Goal: Transaction & Acquisition: Download file/media

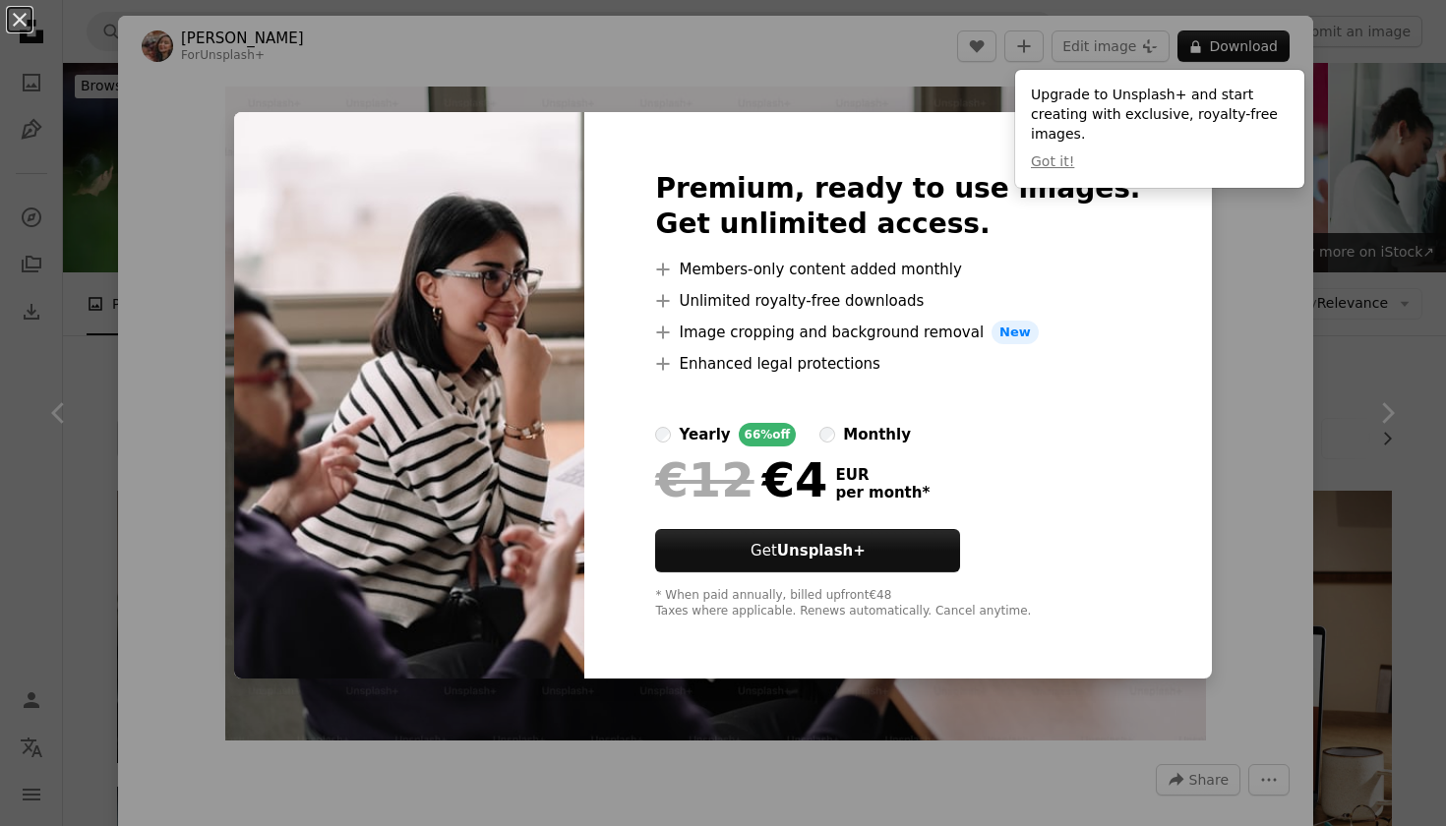
scroll to position [882, 0]
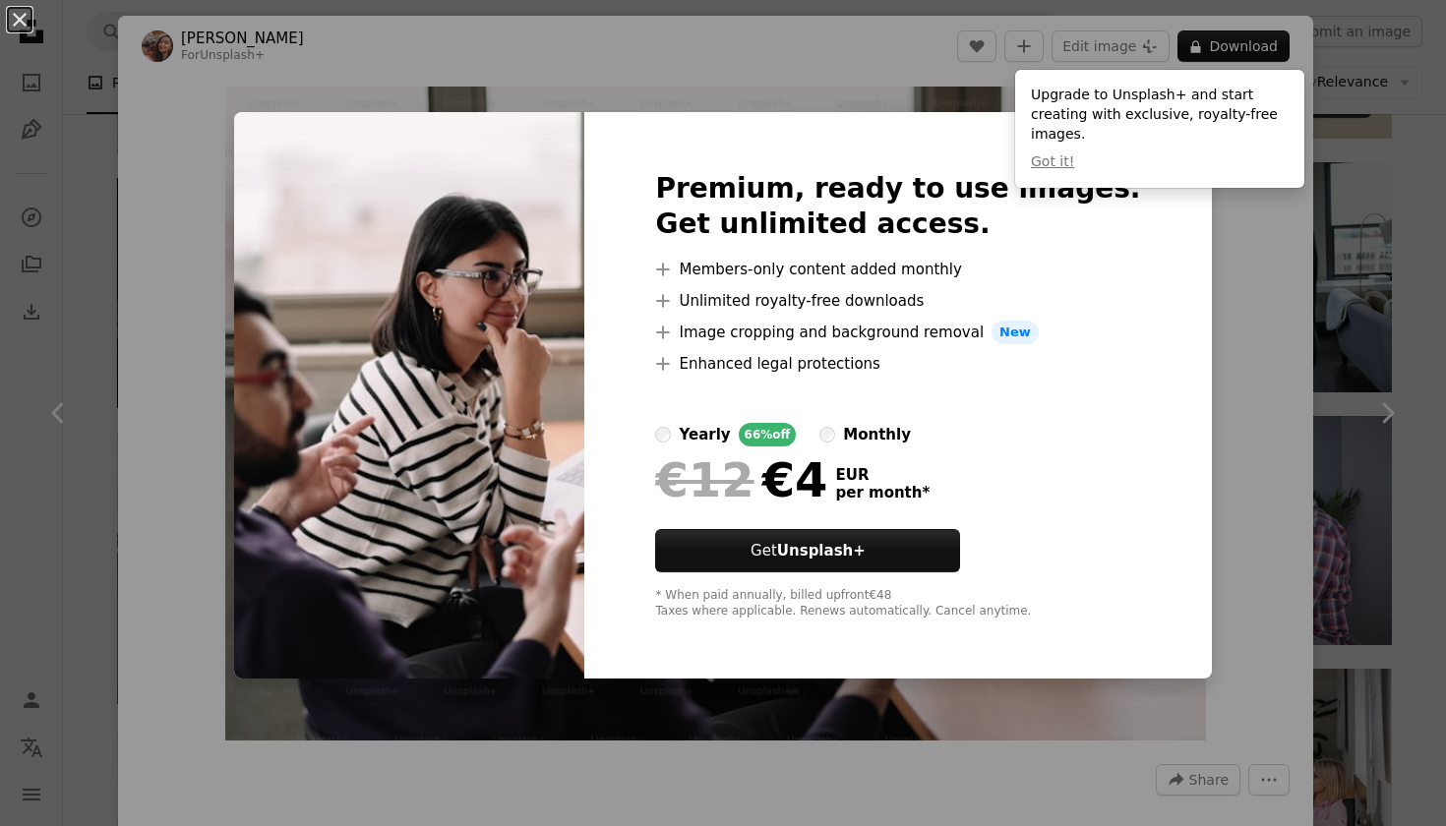
click at [1347, 213] on div "An X shape Premium, ready to use images. Get unlimited access. A plus sign Memb…" at bounding box center [723, 413] width 1446 height 826
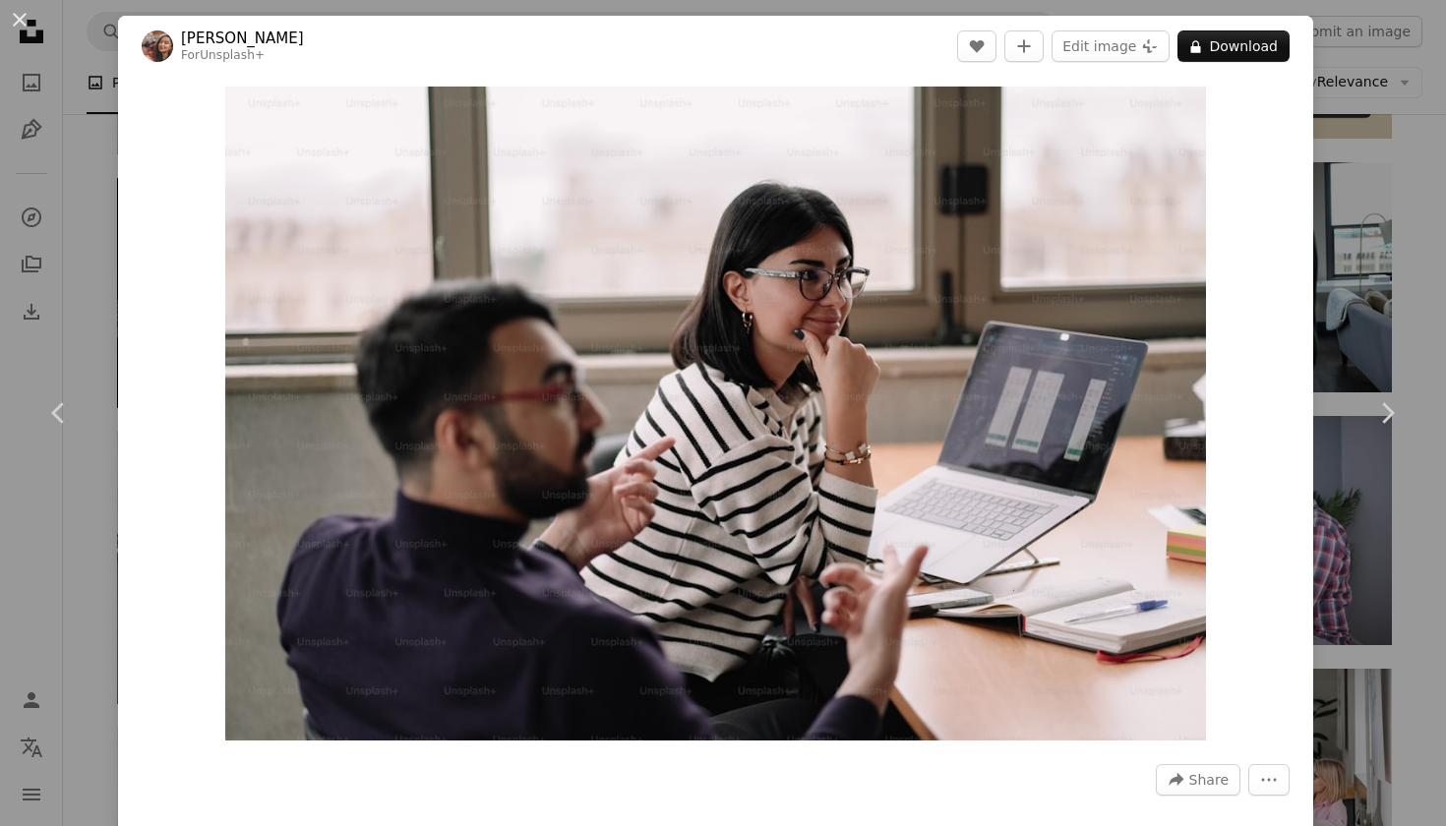
click at [1370, 227] on div "An X shape Chevron left Chevron right [PERSON_NAME] For Unsplash+ A heart A plu…" at bounding box center [723, 413] width 1446 height 826
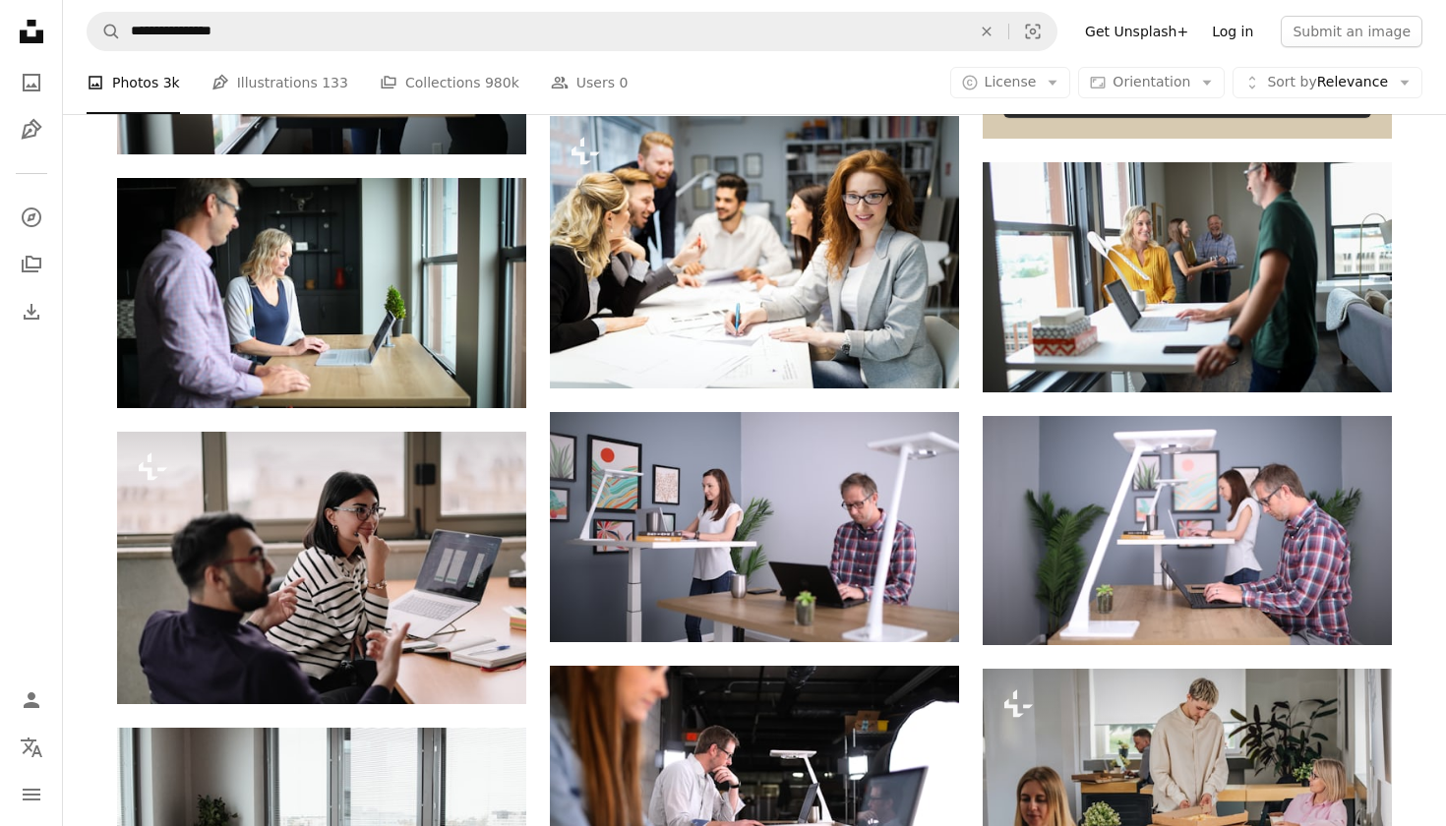
click at [1254, 30] on link "Log in" at bounding box center [1232, 31] width 65 height 31
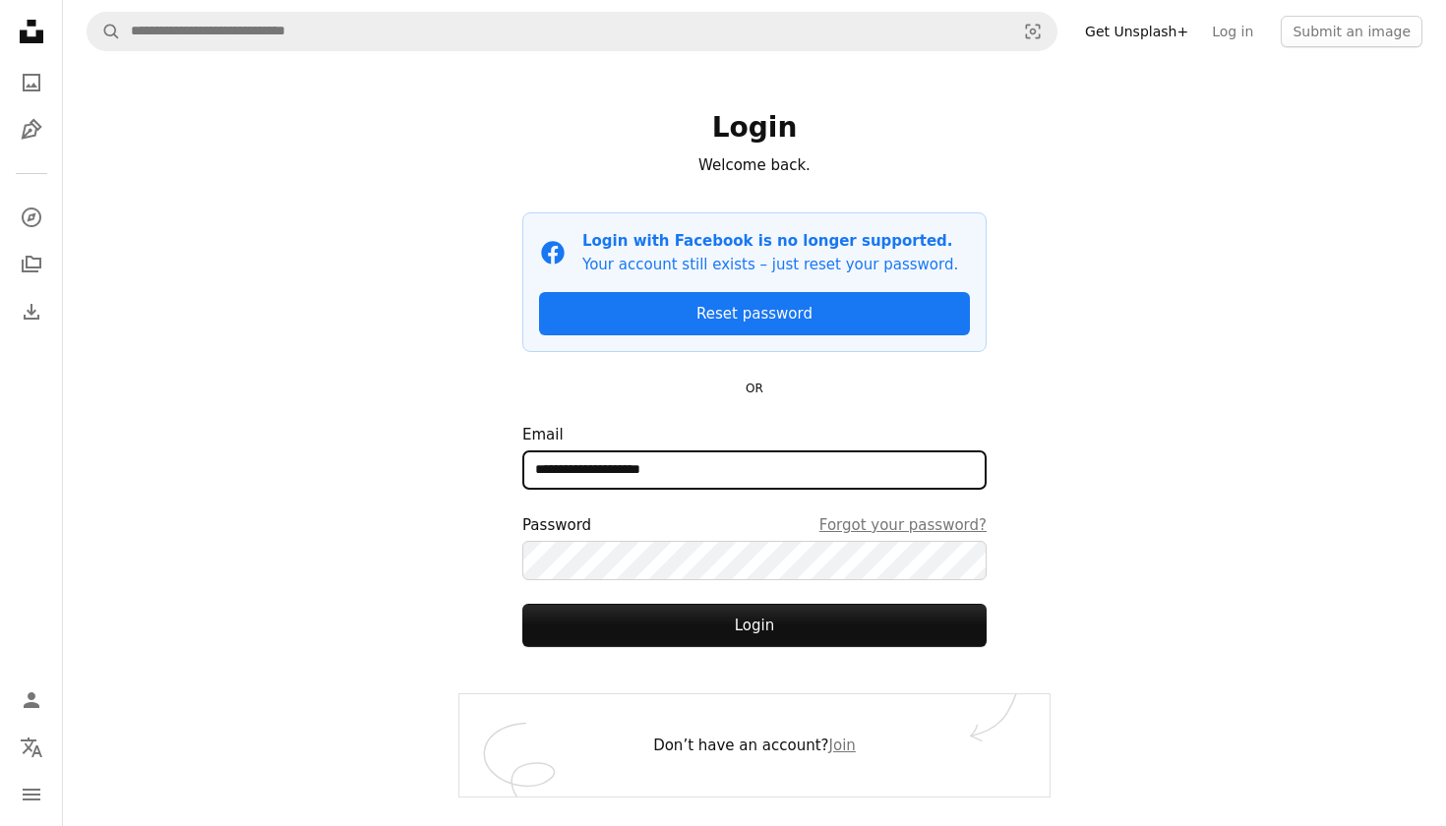
type input "**********"
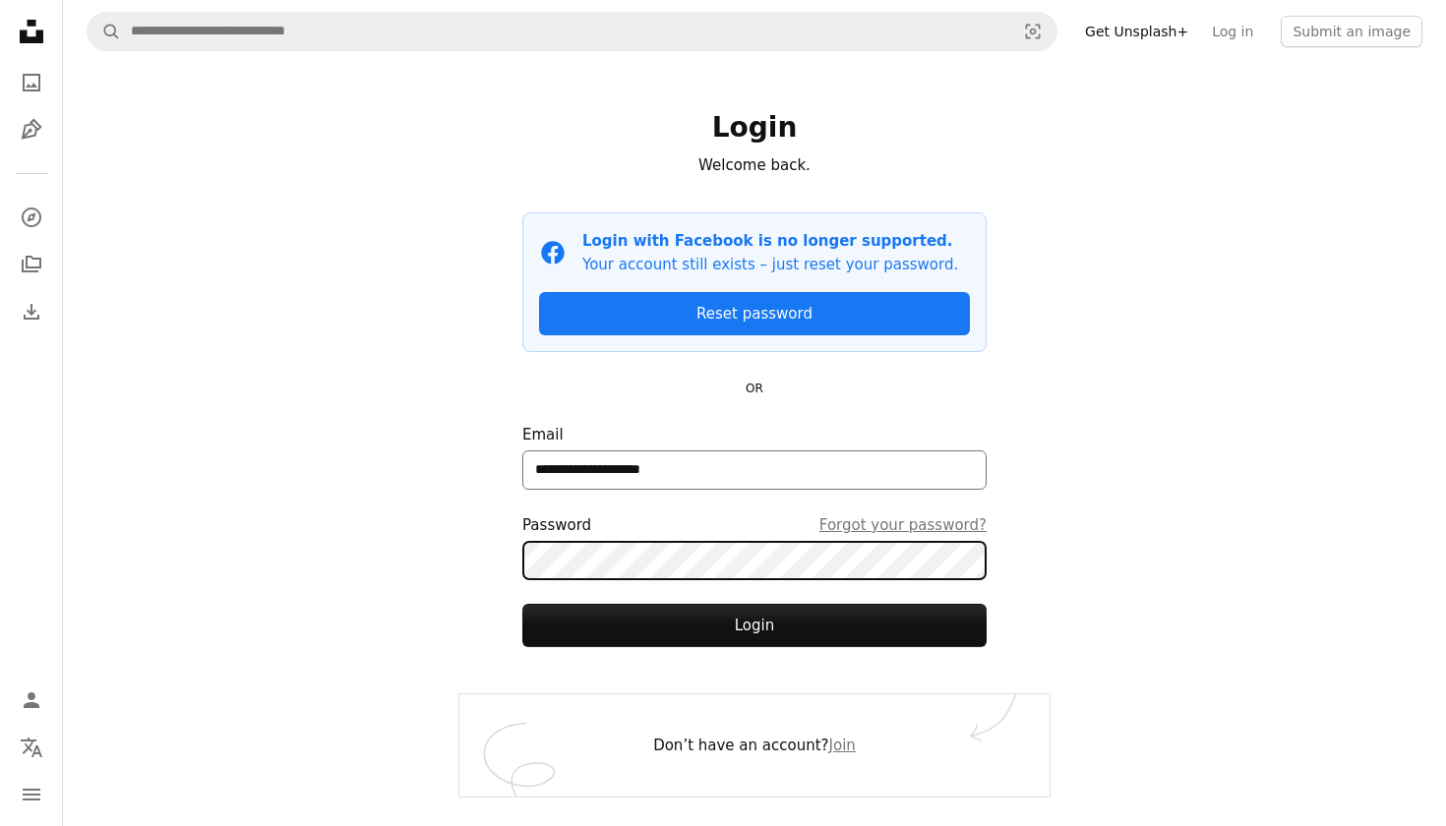
click at [754, 624] on button "Login" at bounding box center [754, 625] width 464 height 43
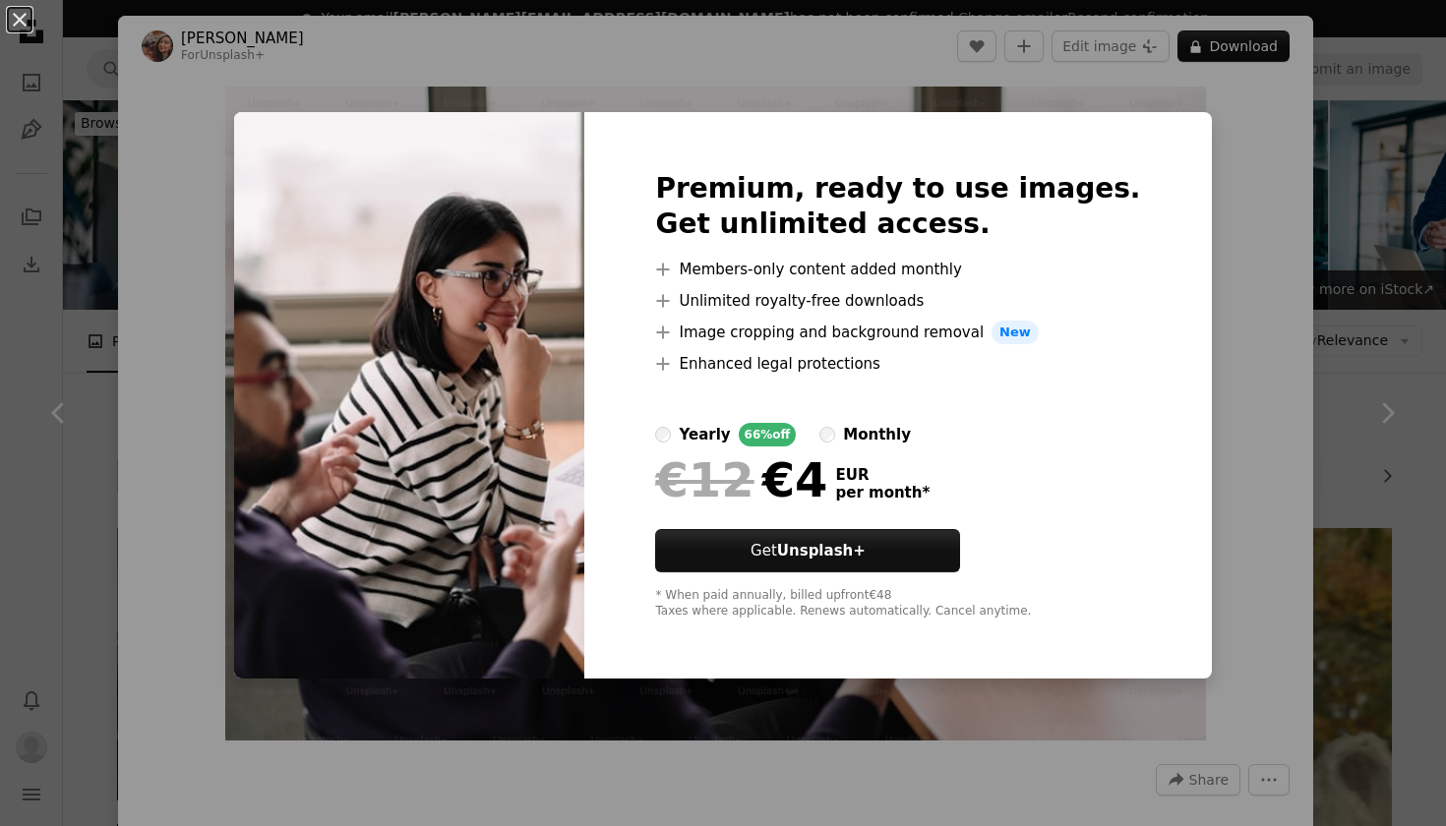
scroll to position [974, 0]
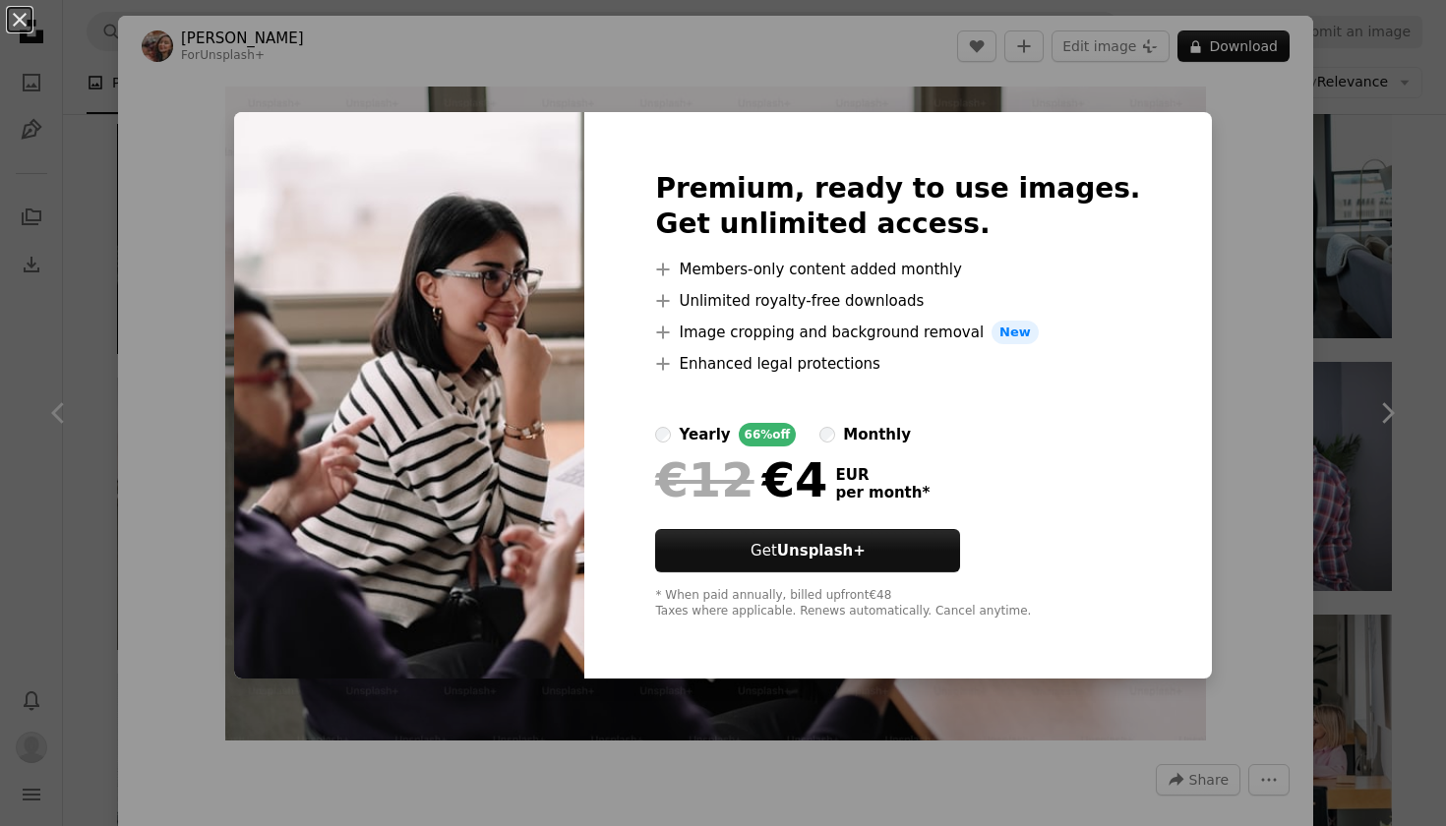
click at [1287, 307] on div "An X shape Premium, ready to use images. Get unlimited access. A plus sign Memb…" at bounding box center [723, 413] width 1446 height 826
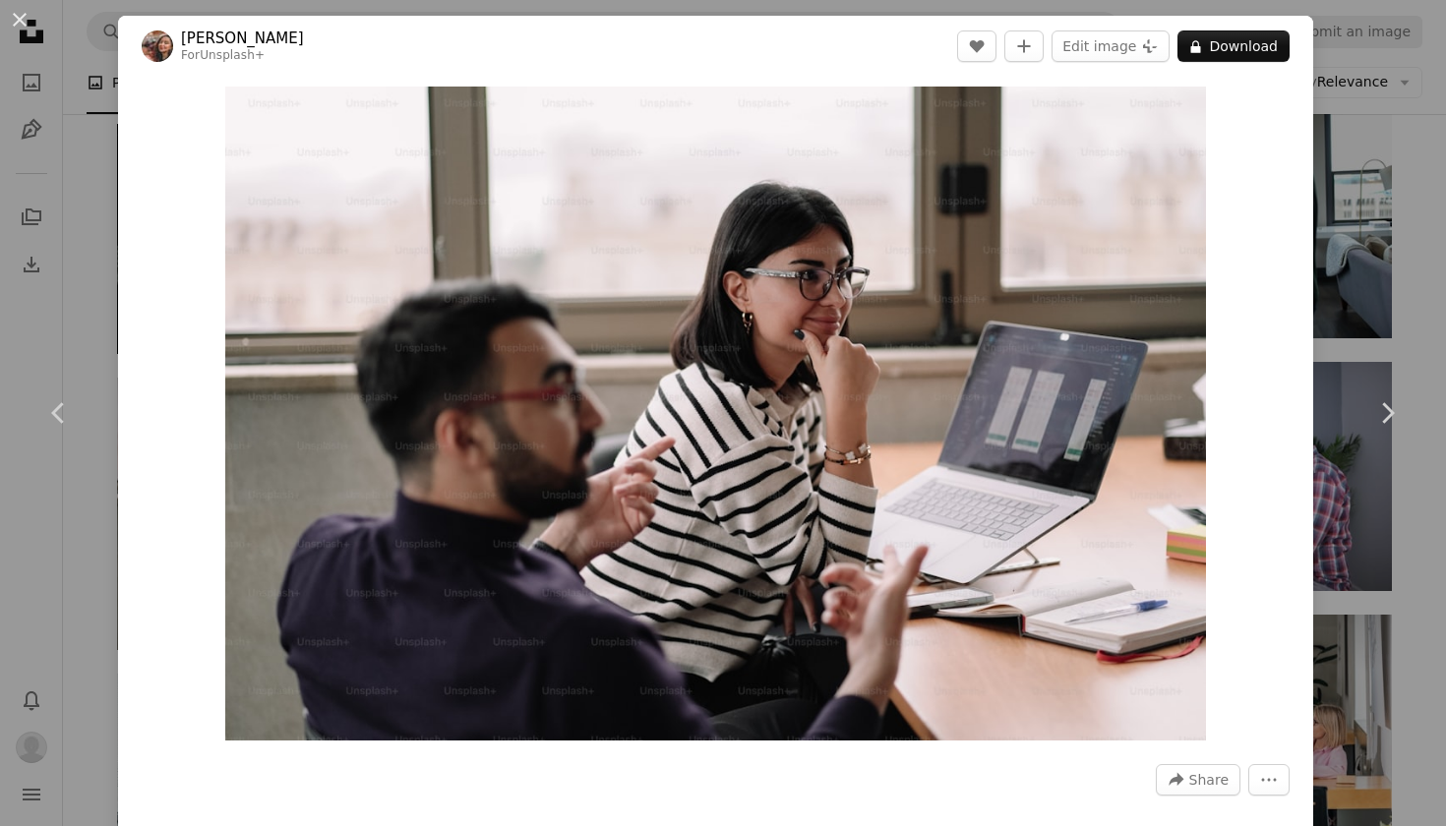
click at [1339, 561] on div "An X shape Chevron left Chevron right [PERSON_NAME] For Unsplash+ A heart A plu…" at bounding box center [723, 413] width 1446 height 826
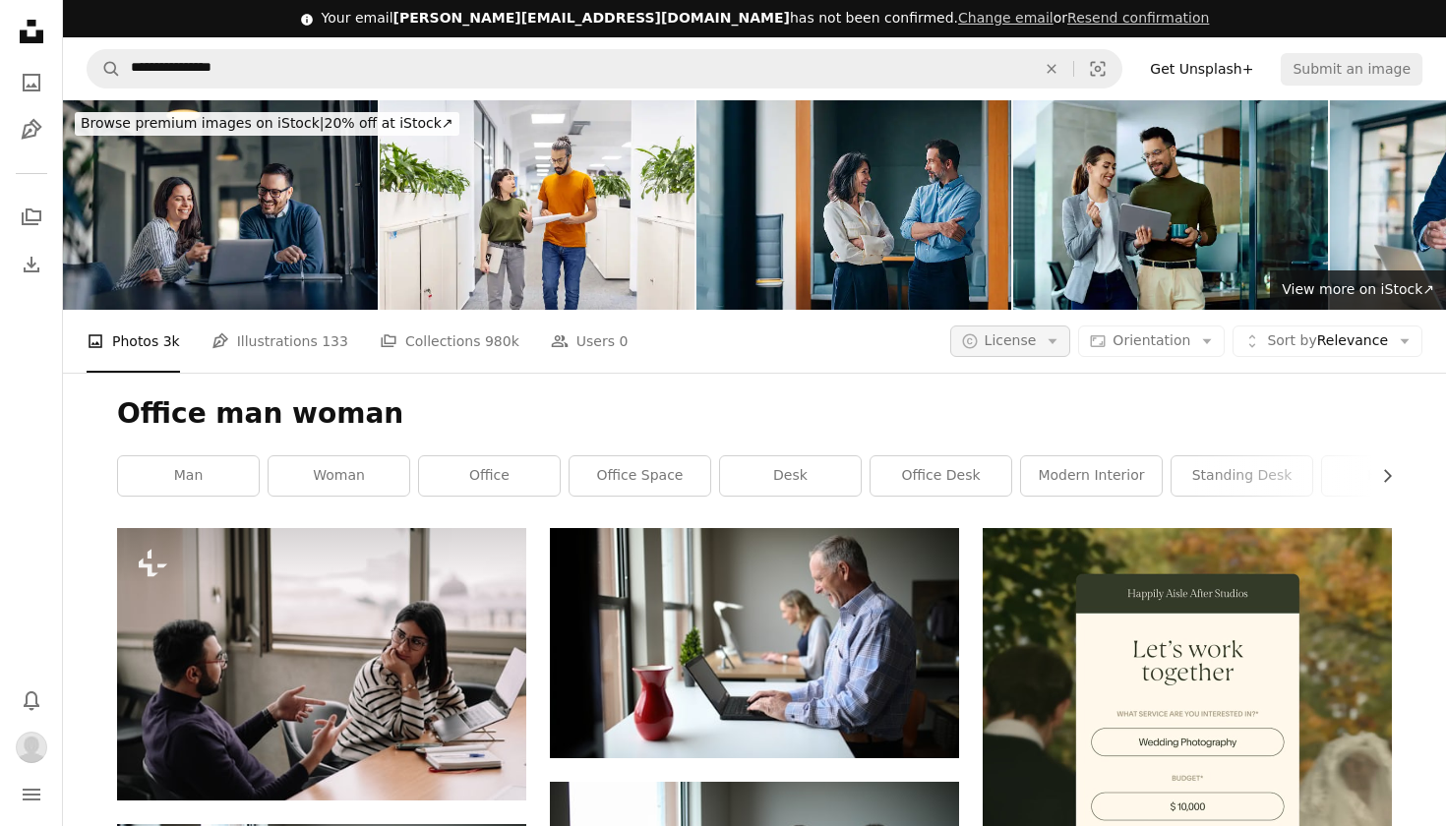
click at [1043, 327] on button "A copyright icon © License Arrow down" at bounding box center [1010, 341] width 121 height 31
click at [1046, 492] on span "Free" at bounding box center [1062, 498] width 120 height 20
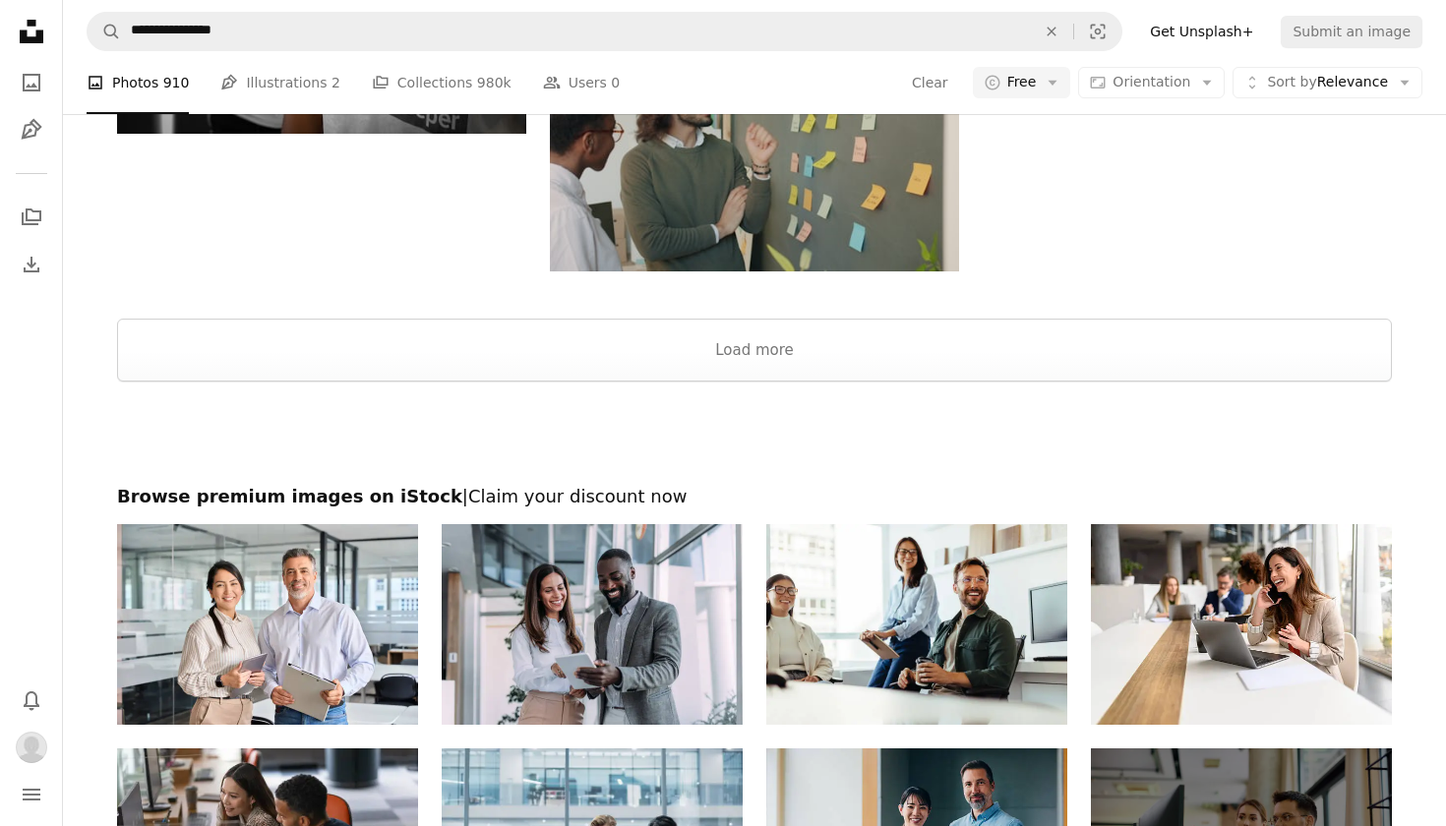
scroll to position [2926, 0]
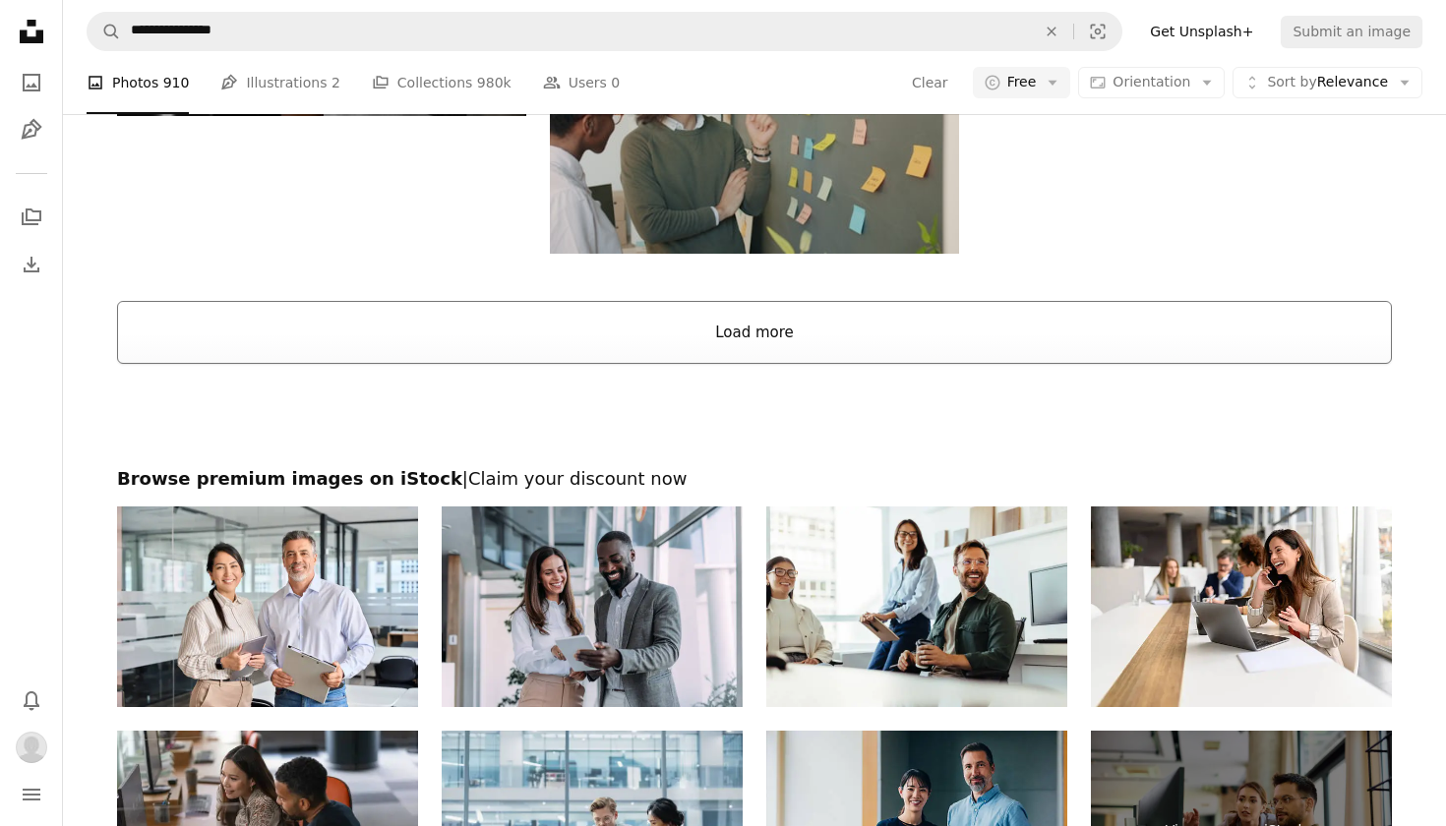
click at [849, 339] on button "Load more" at bounding box center [754, 332] width 1275 height 63
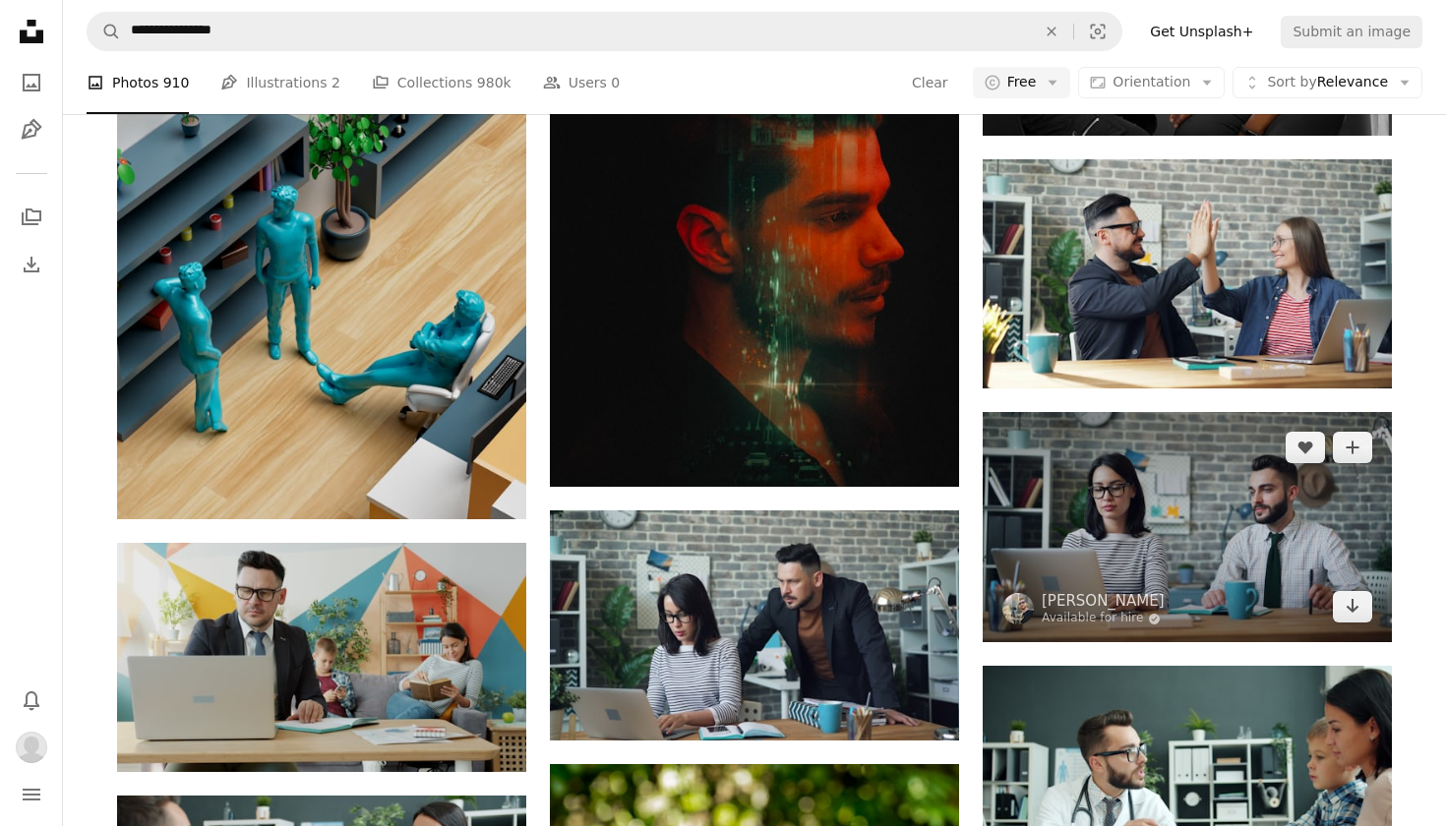
scroll to position [8175, 0]
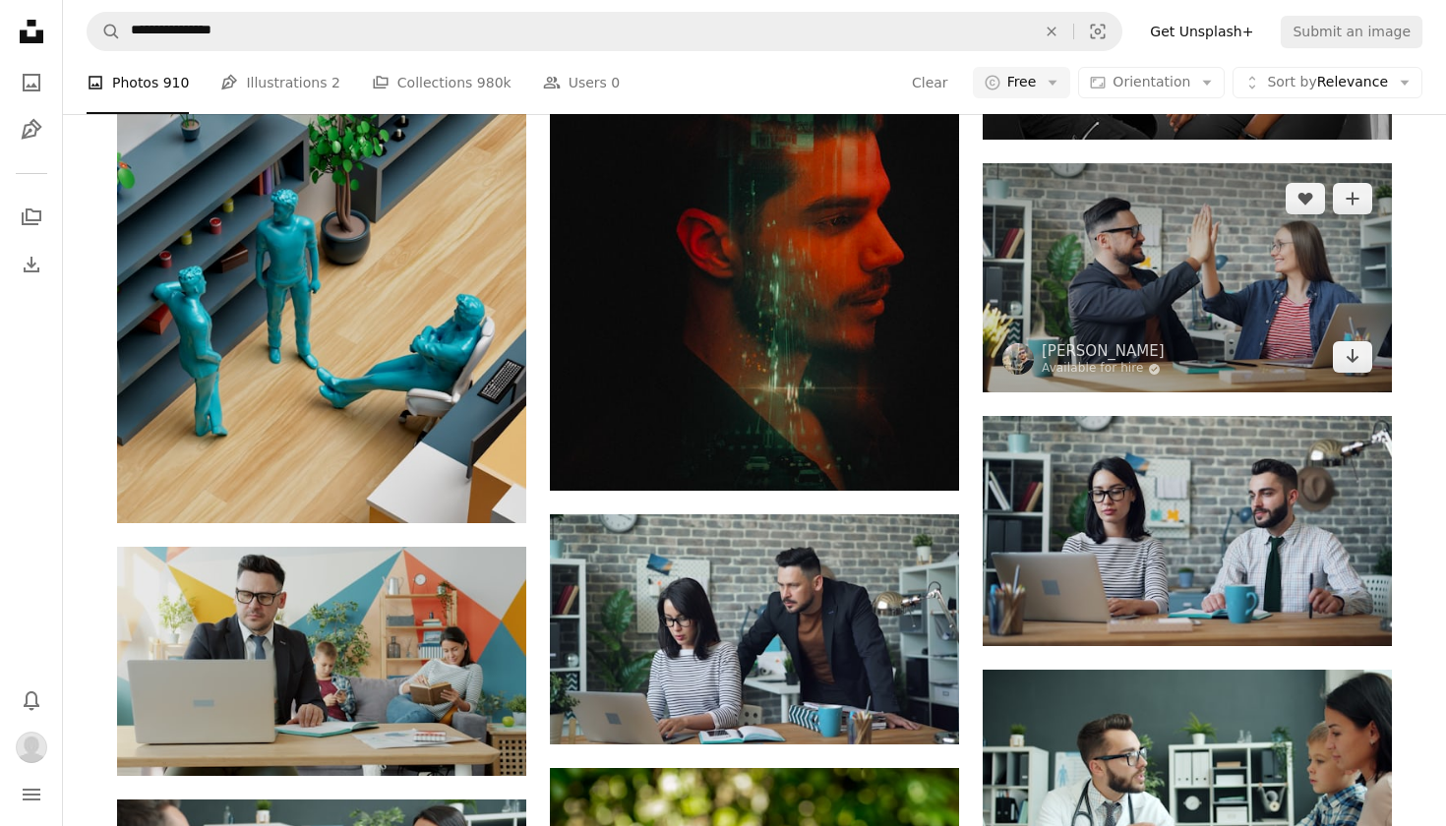
click at [1197, 261] on img at bounding box center [1186, 278] width 409 height 230
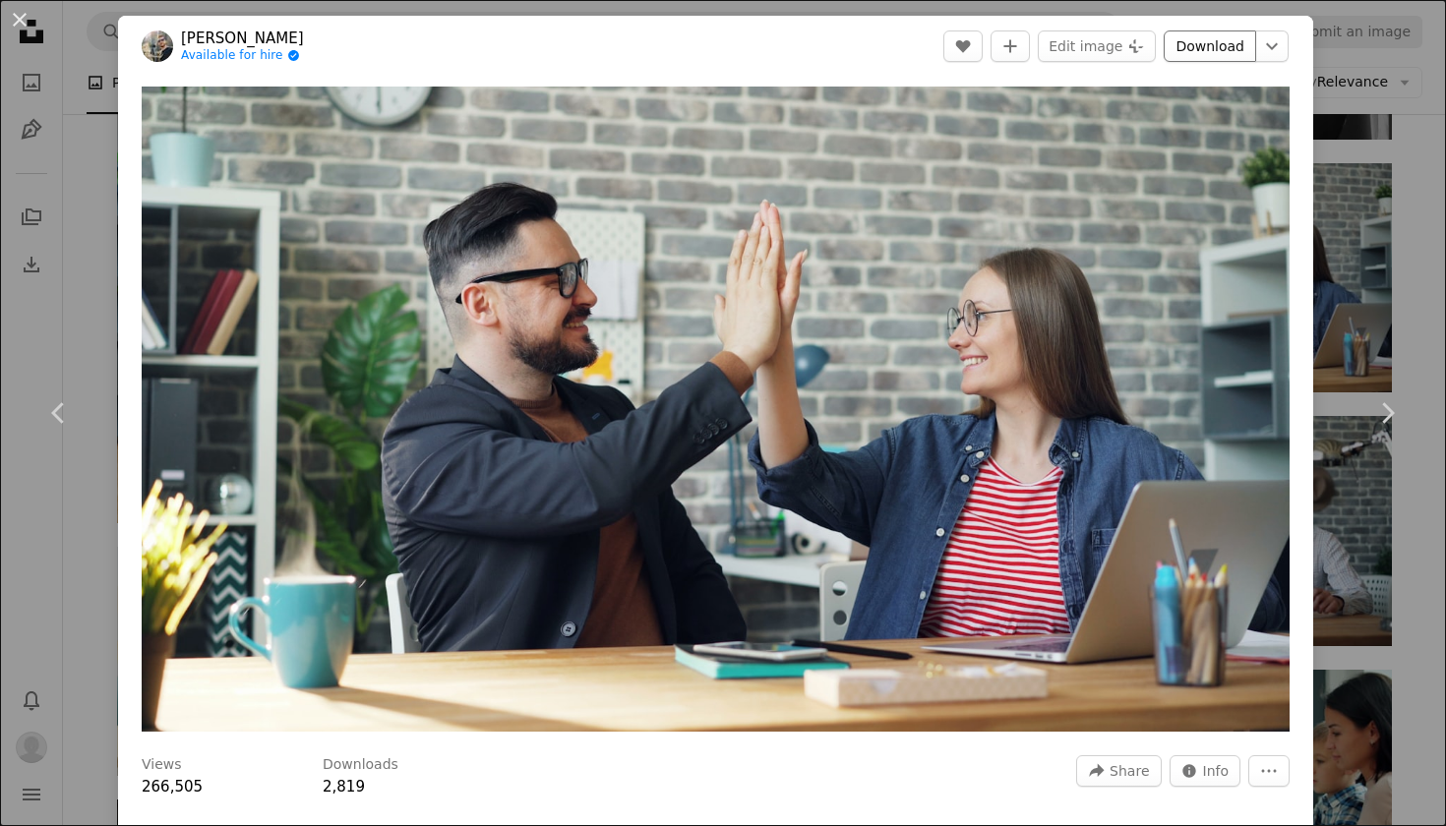
click at [1210, 51] on link "Download" at bounding box center [1209, 45] width 92 height 31
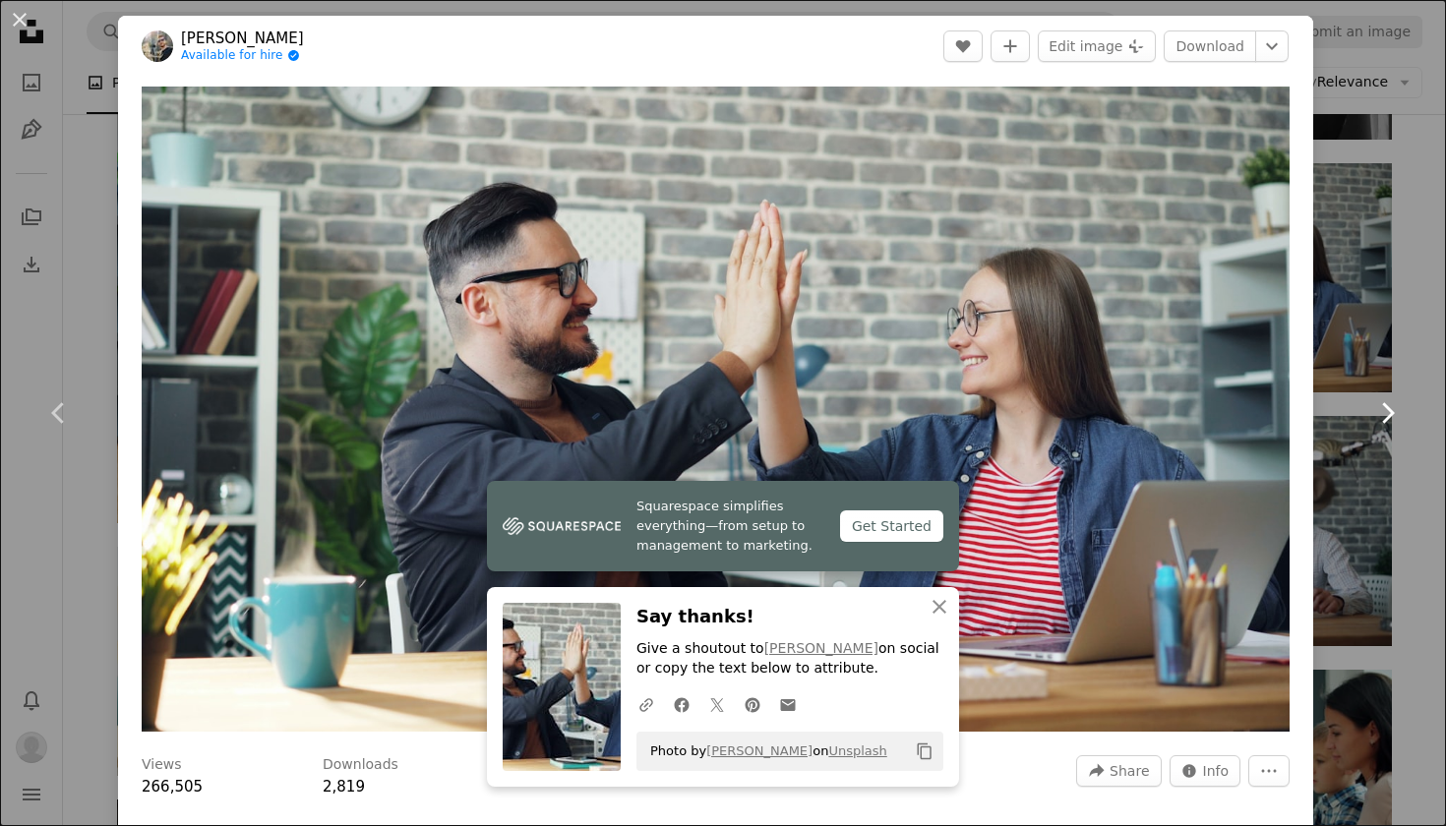
click at [1408, 325] on link "Chevron right" at bounding box center [1387, 413] width 118 height 189
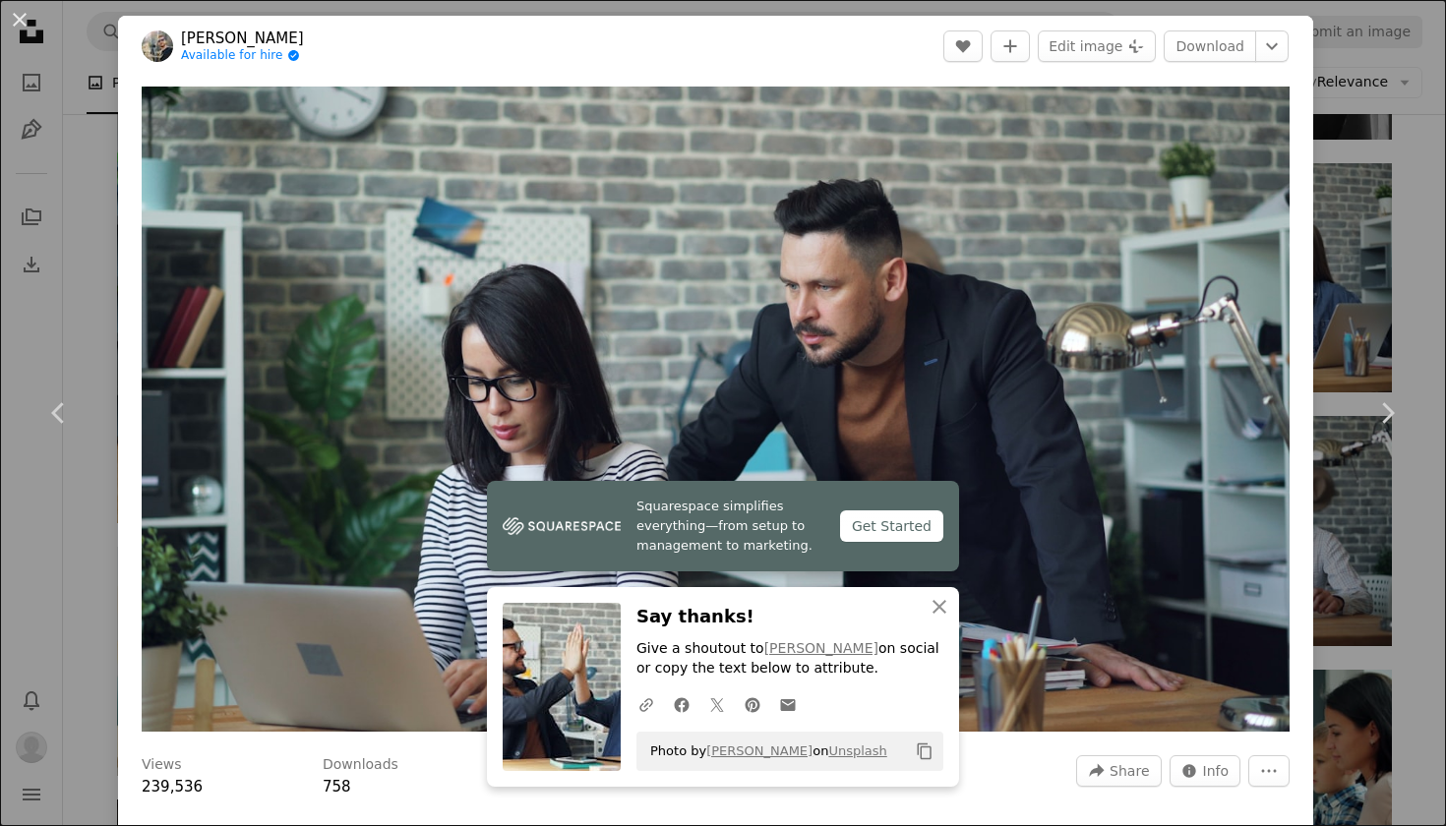
click at [1389, 203] on div "An X shape Chevron left Chevron right [PERSON_NAME] Available for hire A checkm…" at bounding box center [723, 413] width 1446 height 826
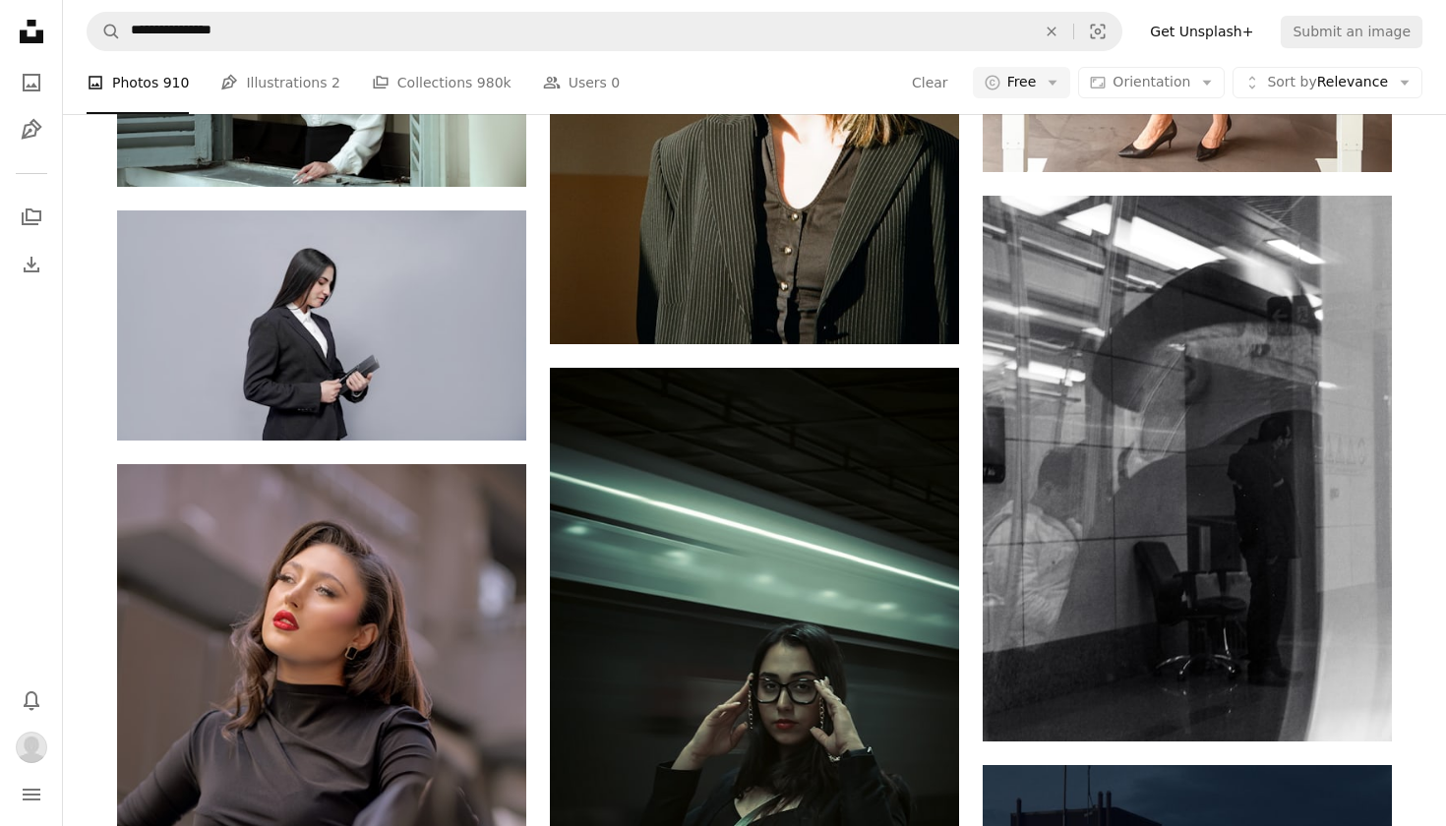
scroll to position [21976, 0]
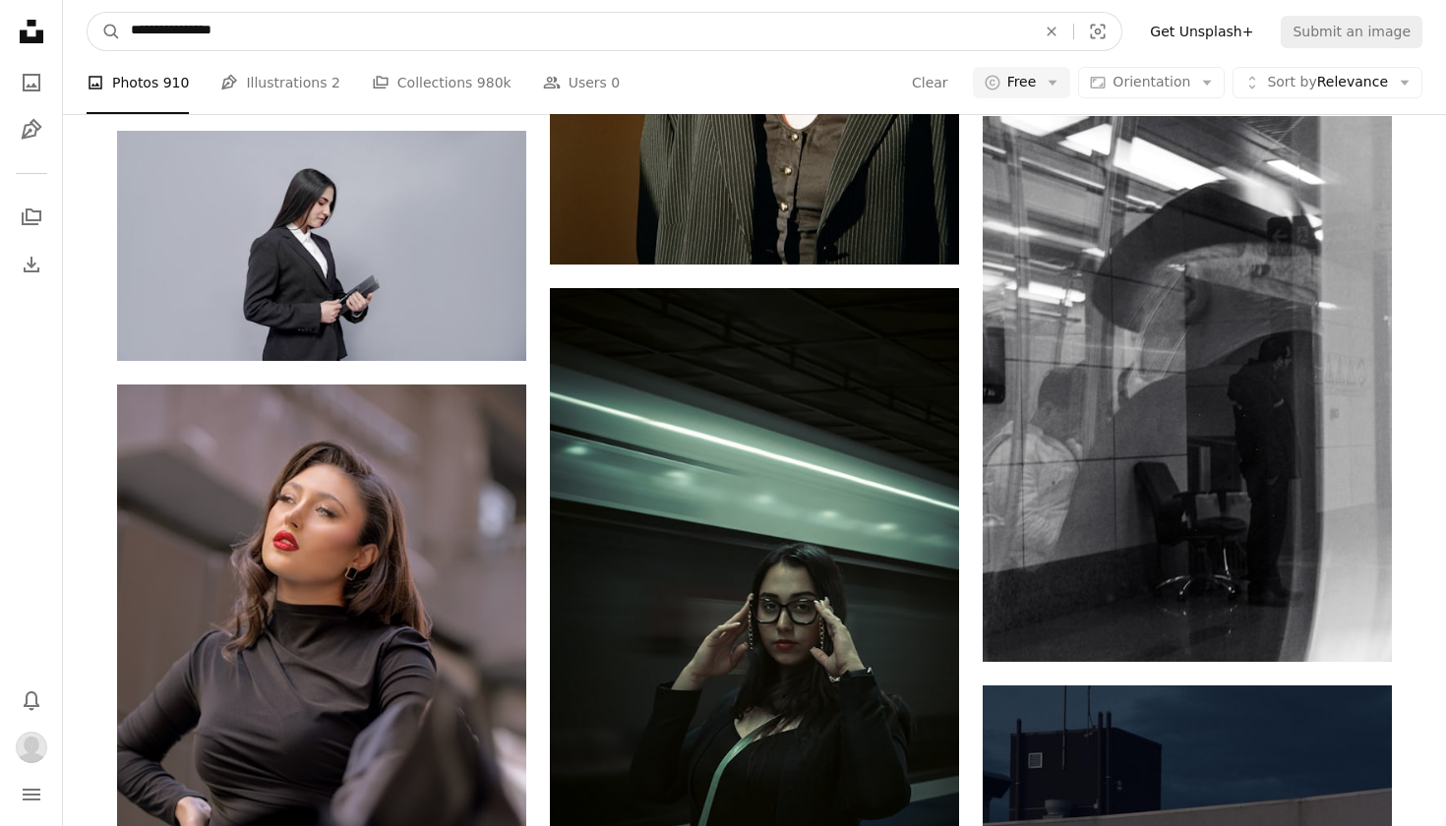
drag, startPoint x: 448, startPoint y: 40, endPoint x: 0, endPoint y: -3, distance: 450.5
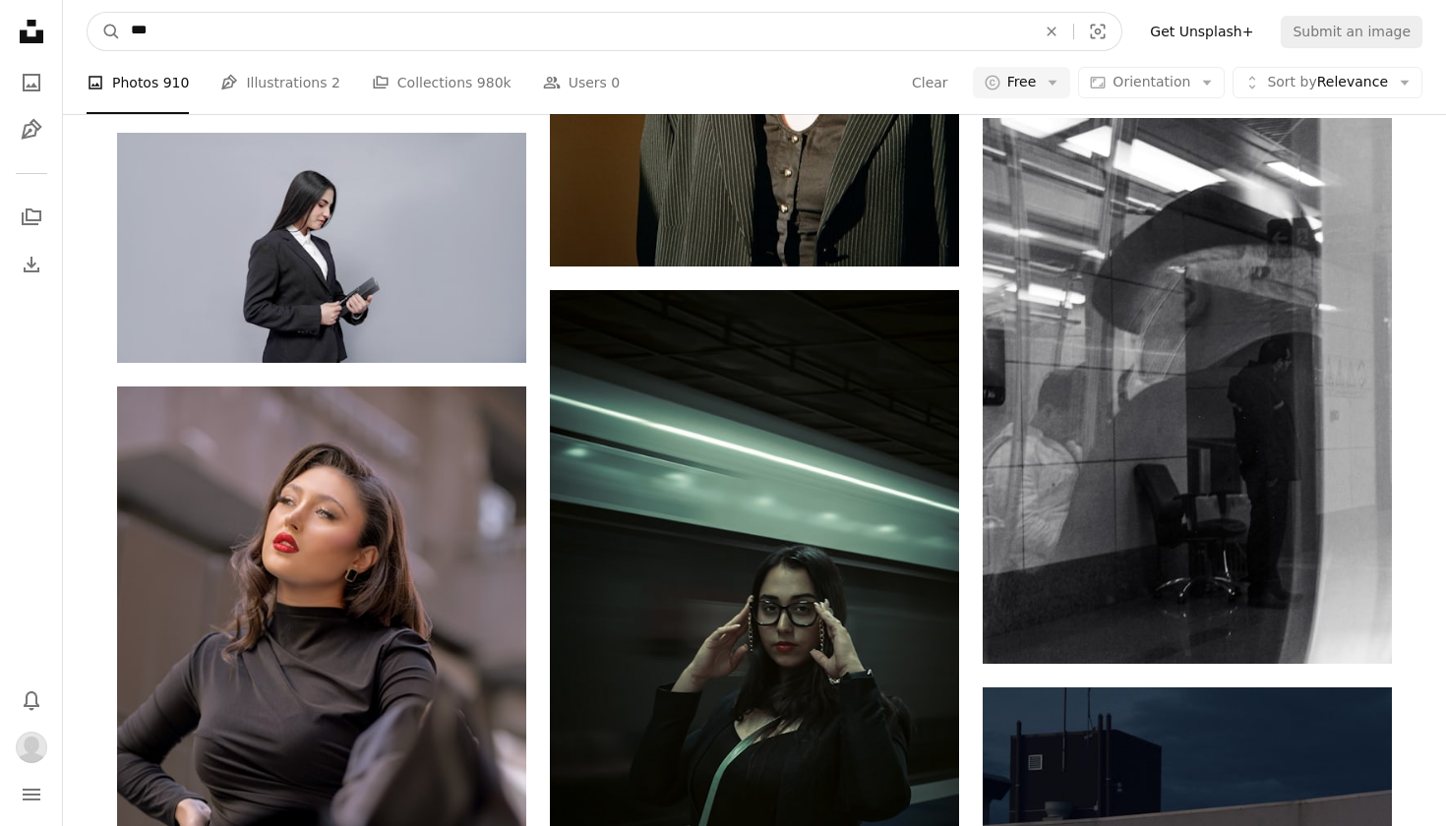
type input "****"
click at [104, 31] on button "A magnifying glass" at bounding box center [104, 31] width 33 height 37
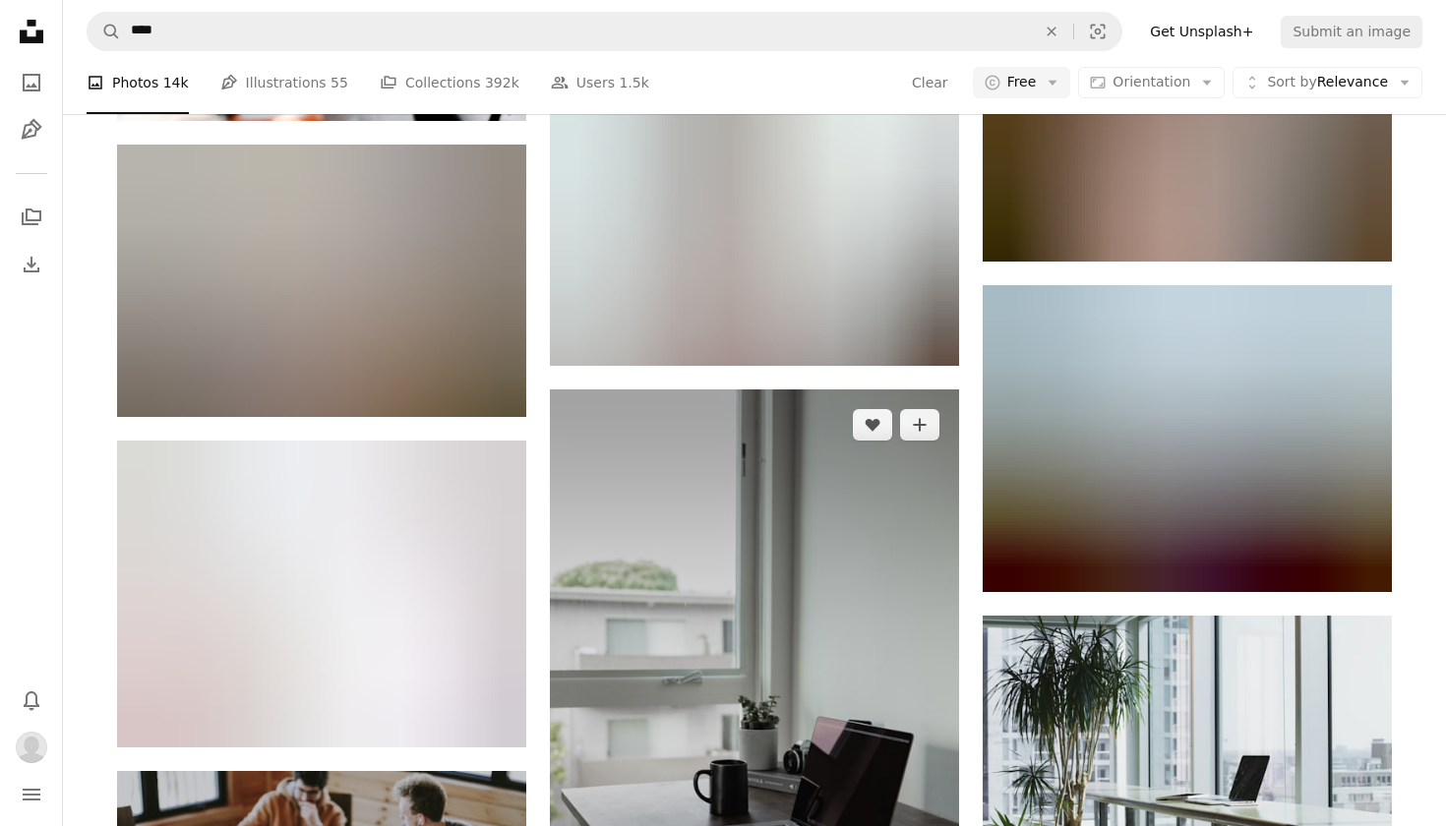
scroll to position [6561, 0]
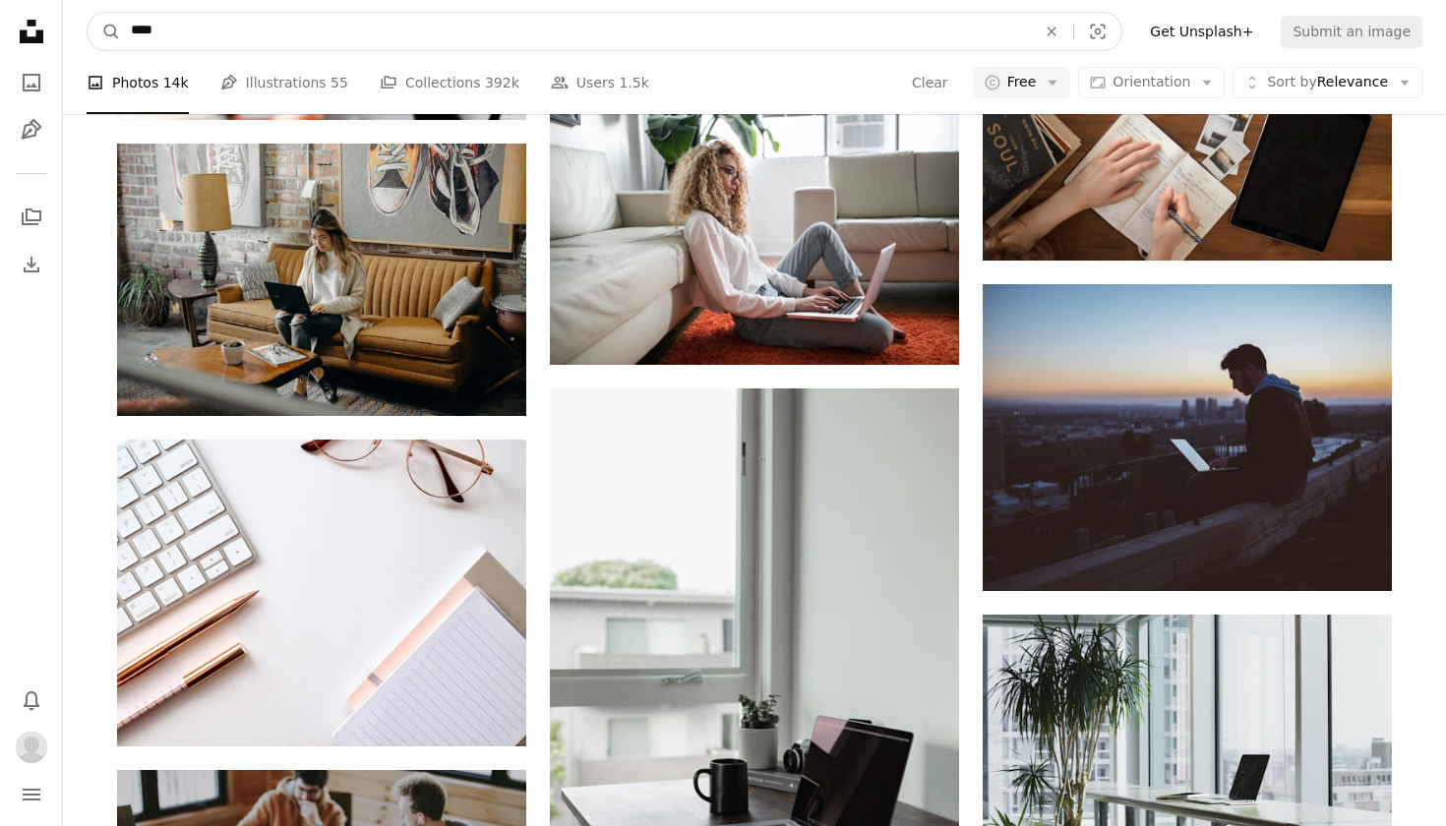
drag, startPoint x: 180, startPoint y: 30, endPoint x: 0, endPoint y: 30, distance: 180.0
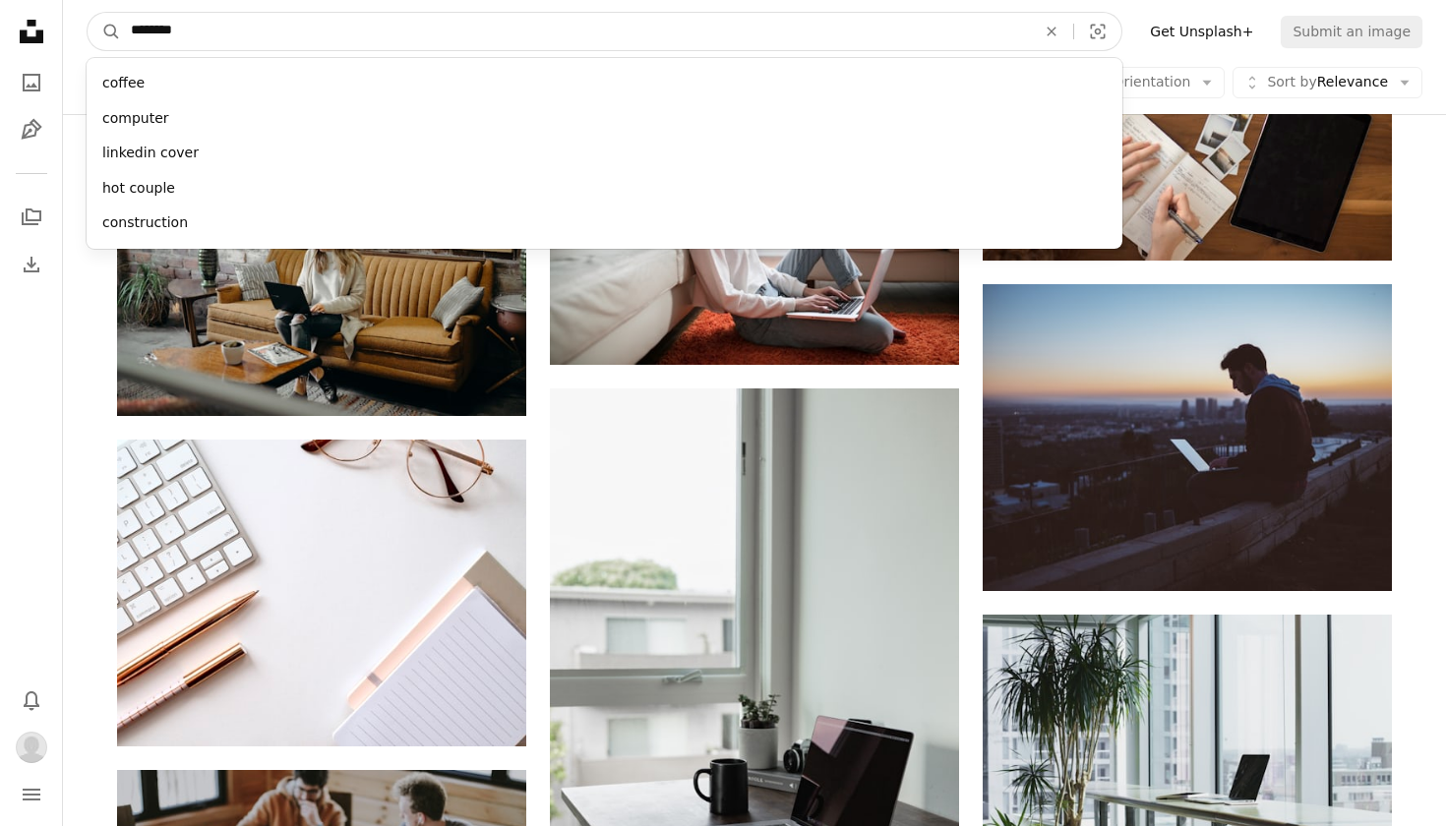
type input "*********"
click at [104, 31] on button "A magnifying glass" at bounding box center [104, 31] width 33 height 37
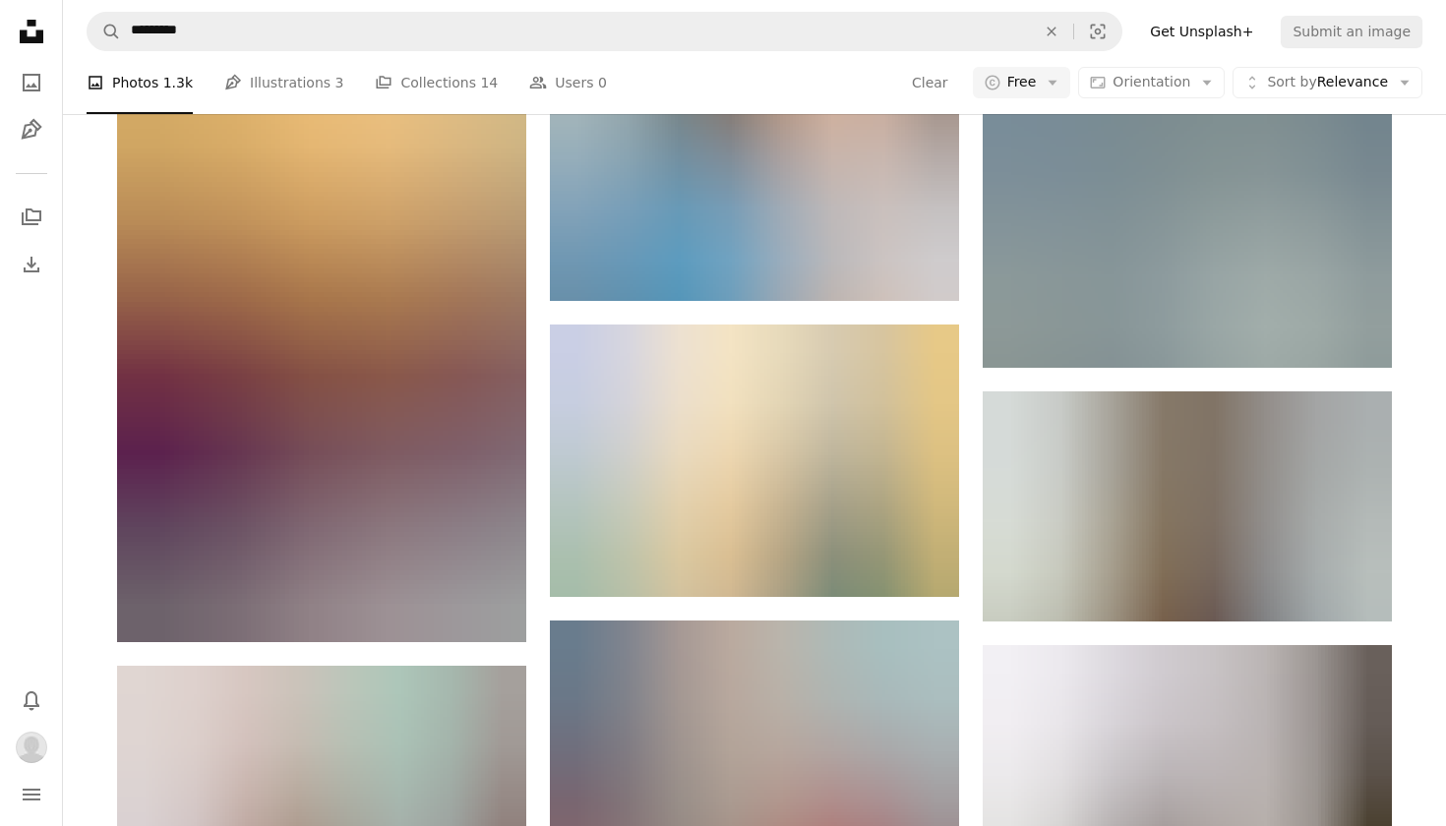
scroll to position [5083, 0]
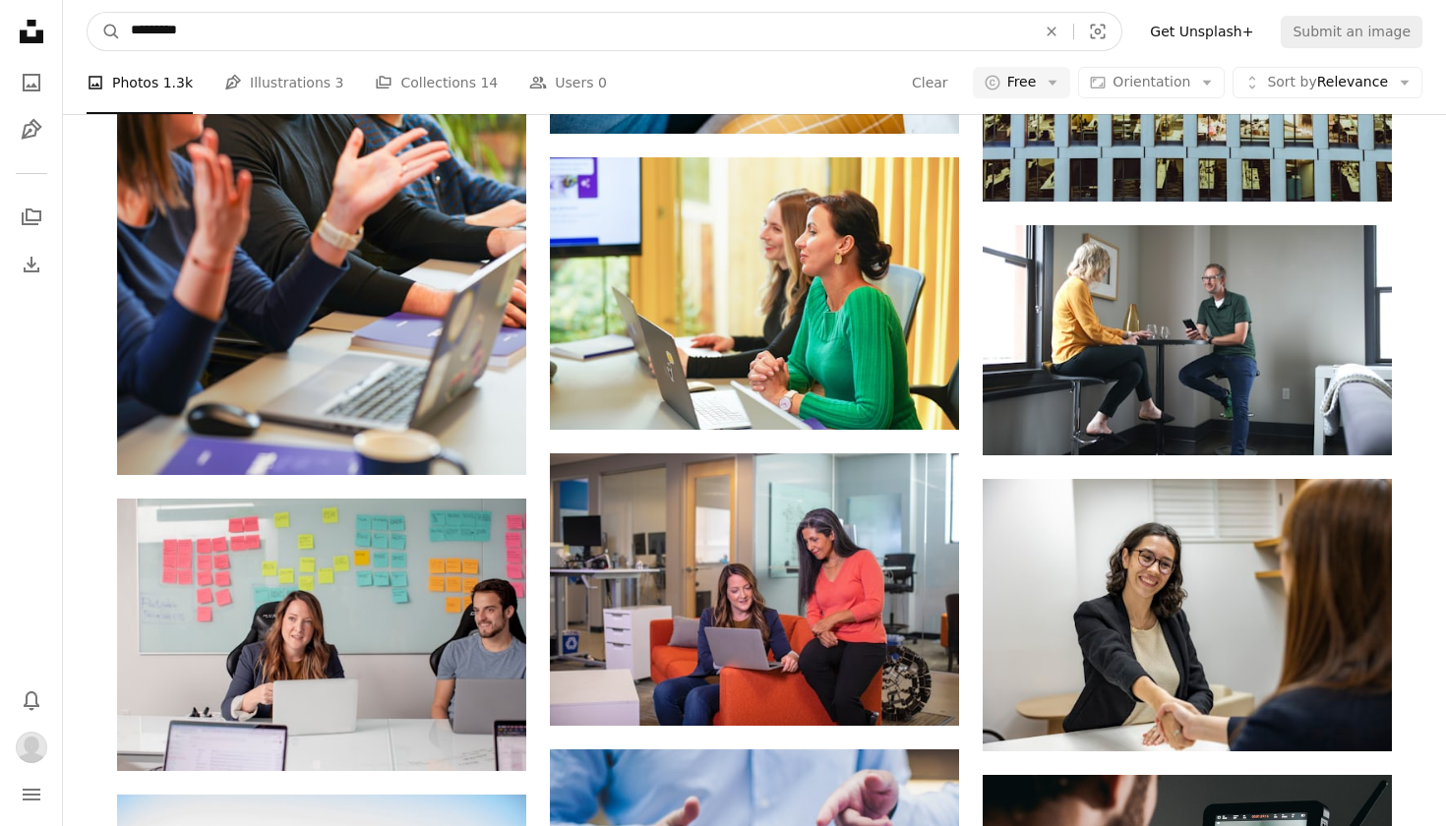
drag, startPoint x: 267, startPoint y: 33, endPoint x: 0, endPoint y: 12, distance: 268.4
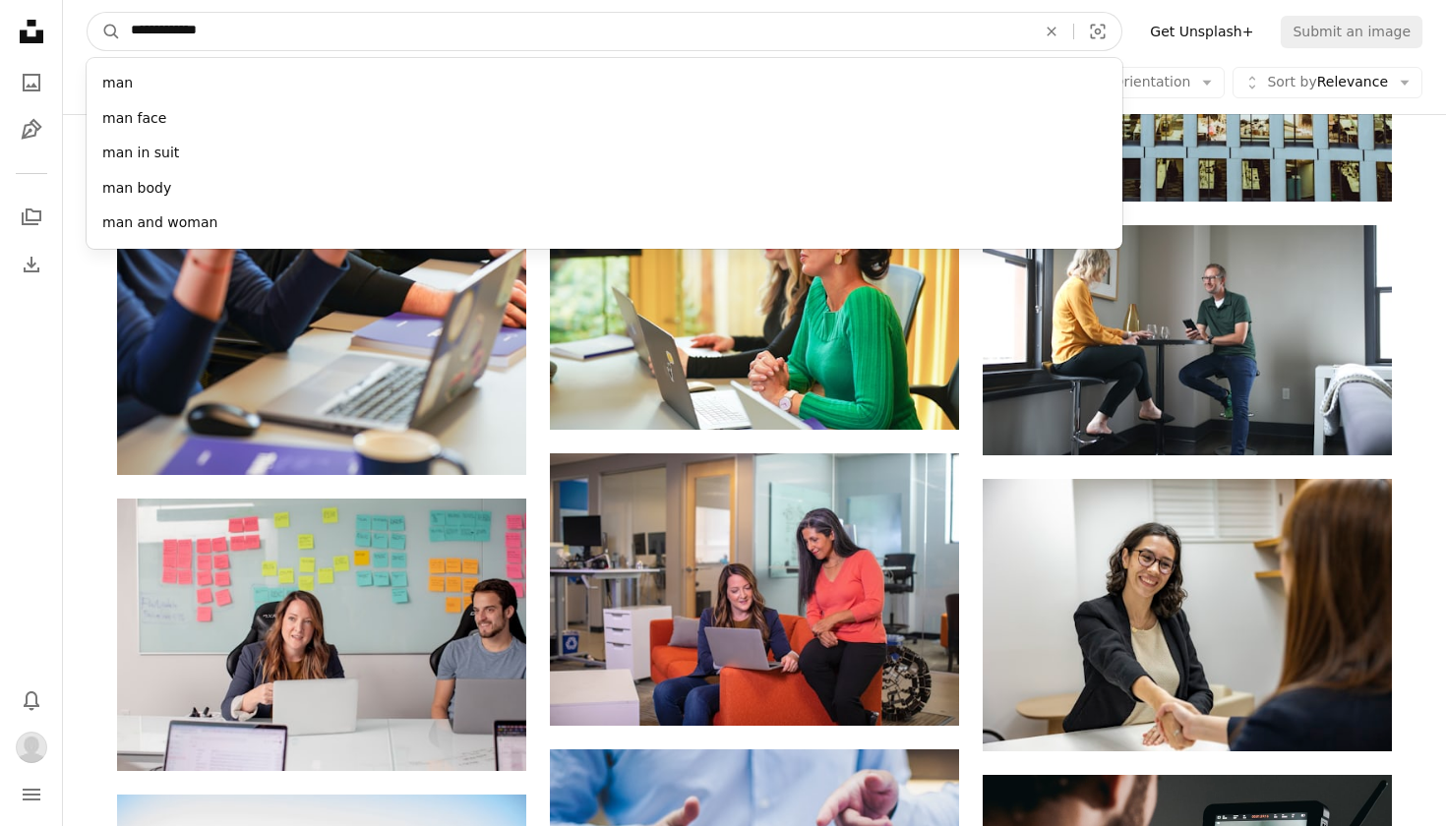
type input "**********"
click at [104, 31] on button "A magnifying glass" at bounding box center [104, 31] width 33 height 37
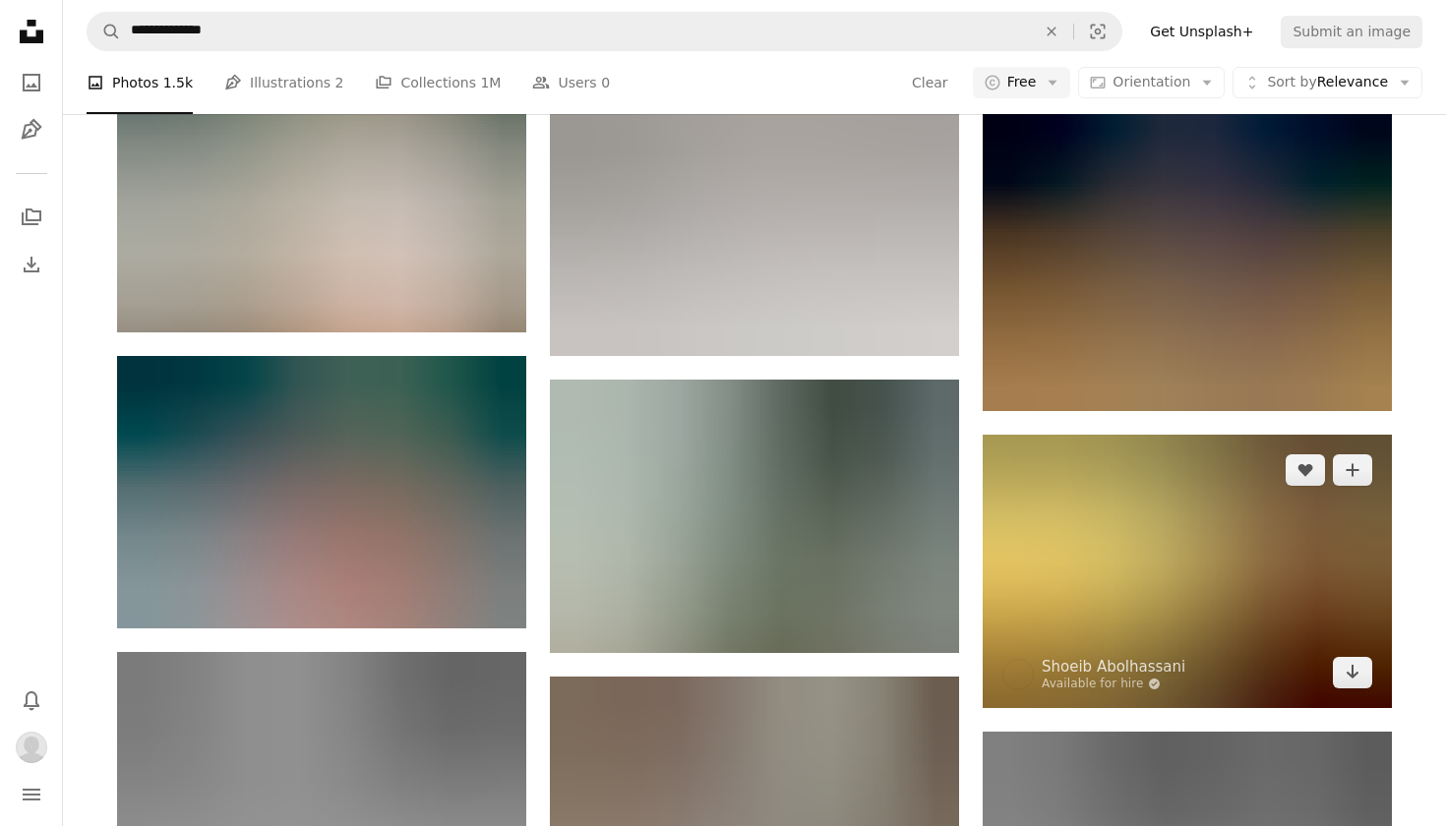
scroll to position [19754, 0]
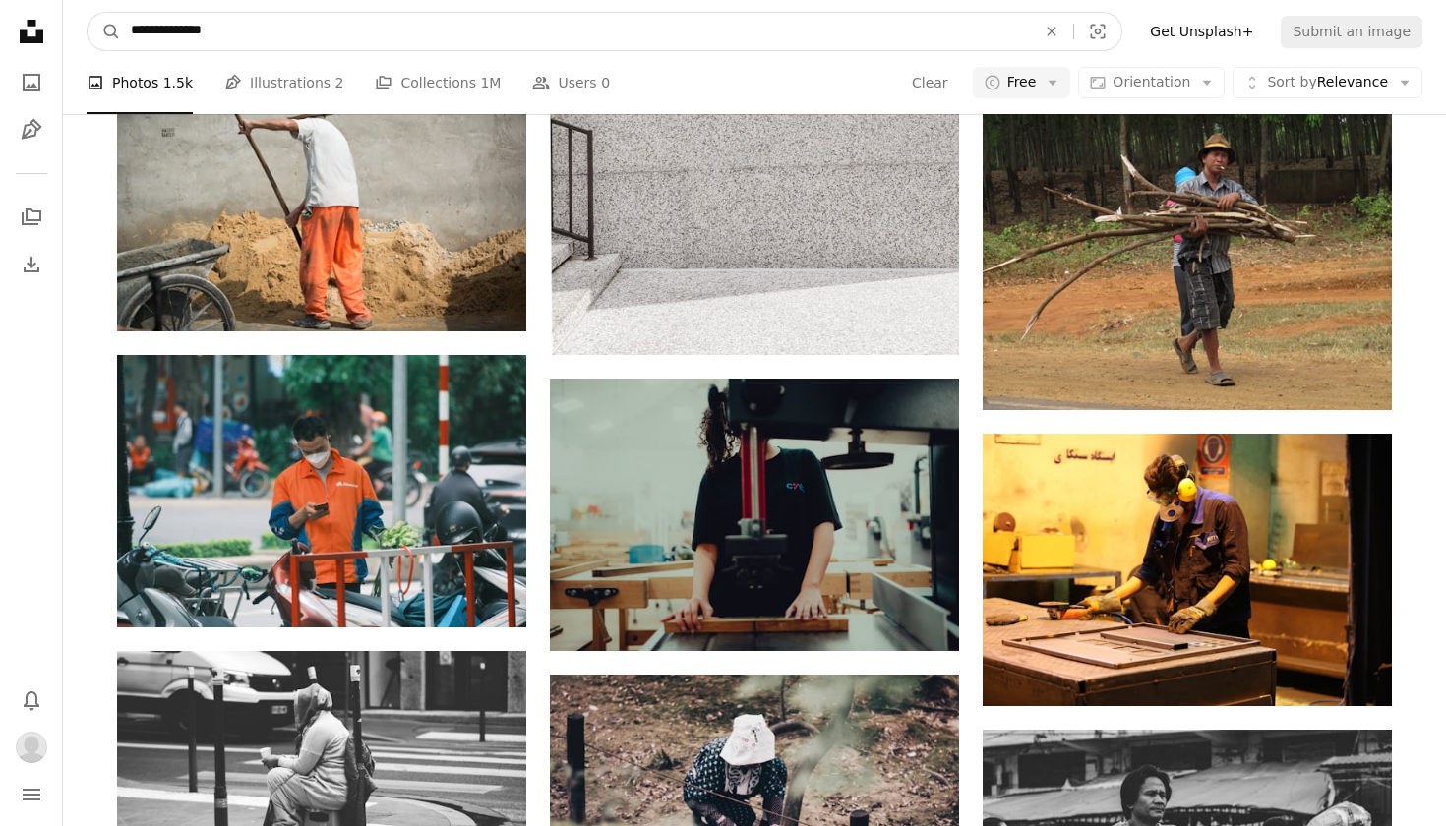
drag, startPoint x: 260, startPoint y: 31, endPoint x: 215, endPoint y: 33, distance: 44.3
click at [215, 33] on input "**********" at bounding box center [575, 31] width 909 height 37
type input "**********"
click at [104, 31] on button "A magnifying glass" at bounding box center [104, 31] width 33 height 37
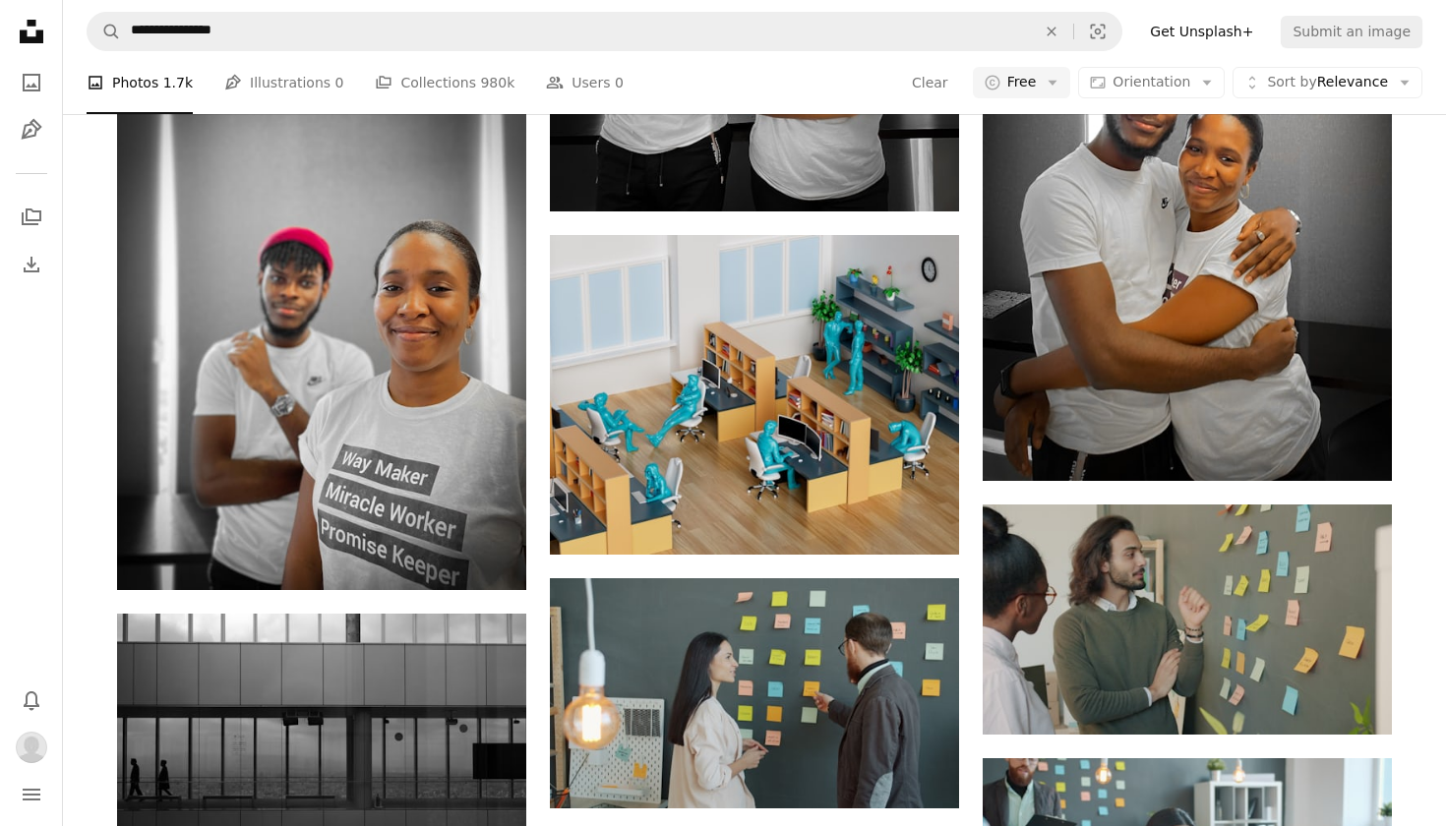
scroll to position [2461, 0]
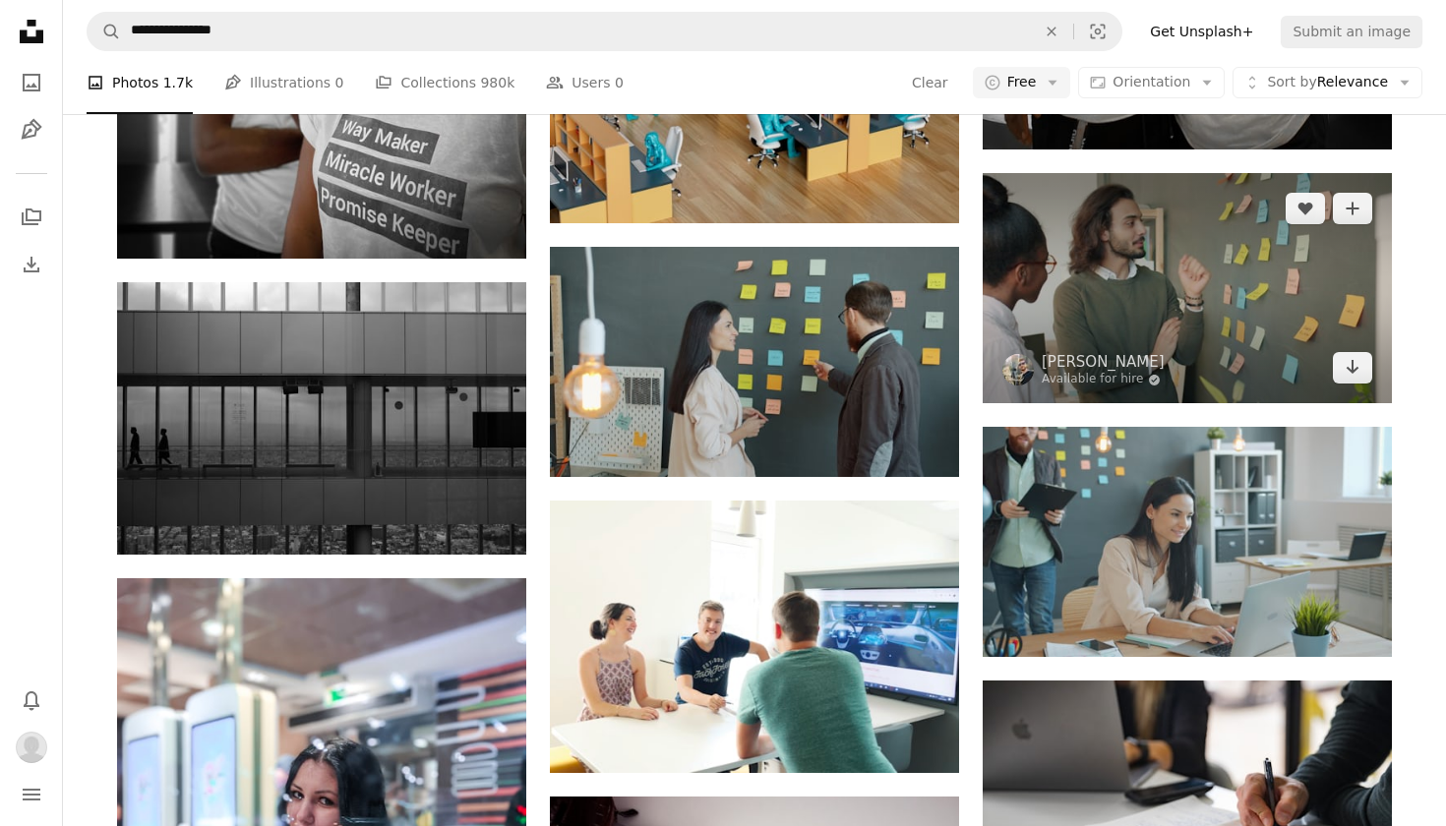
click at [1118, 299] on img at bounding box center [1186, 288] width 409 height 230
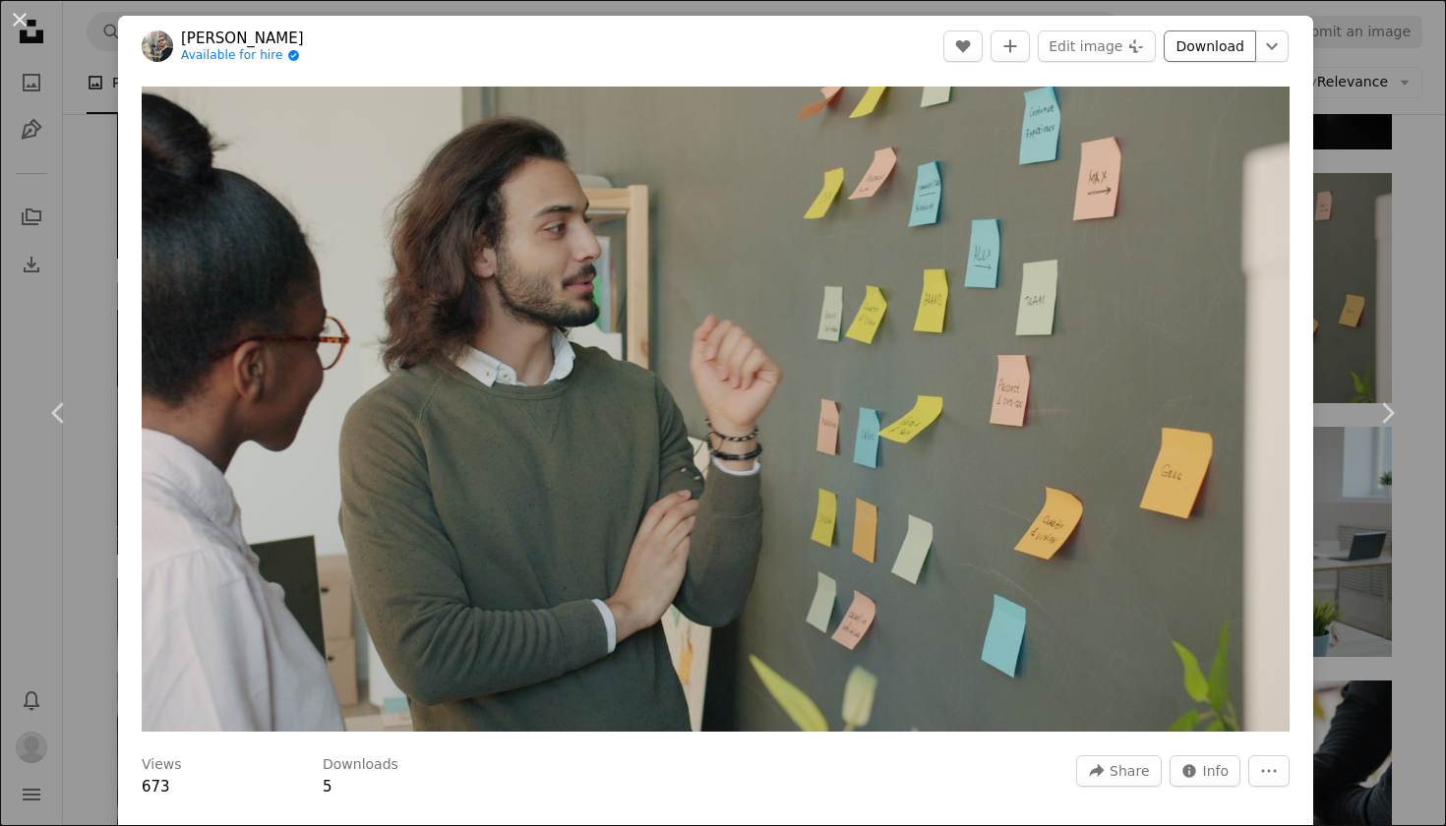
click at [1235, 45] on link "Download" at bounding box center [1209, 45] width 92 height 31
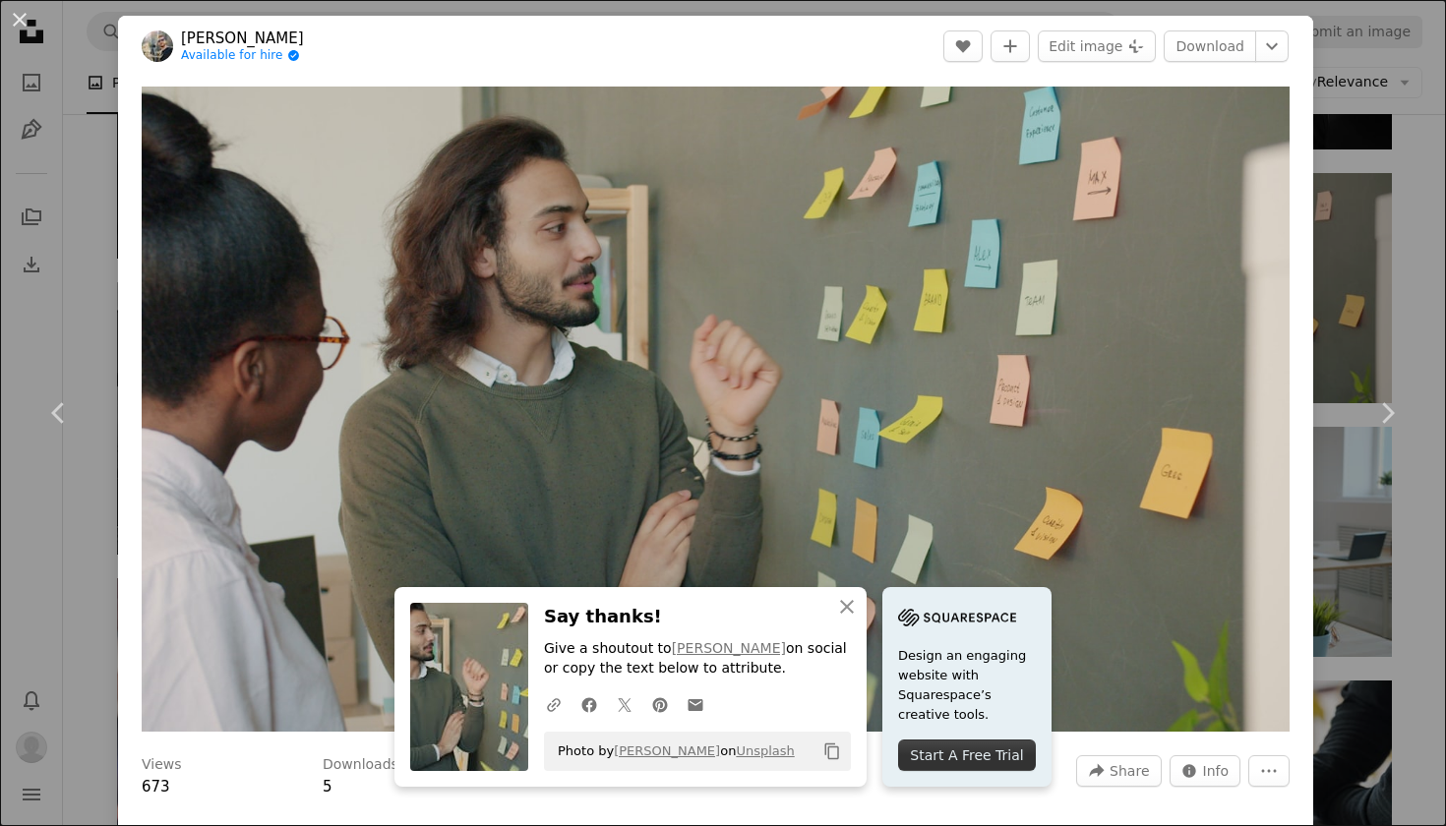
click at [1383, 507] on div "An X shape Chevron left Chevron right [PERSON_NAME] Available for hire A checkm…" at bounding box center [723, 413] width 1446 height 826
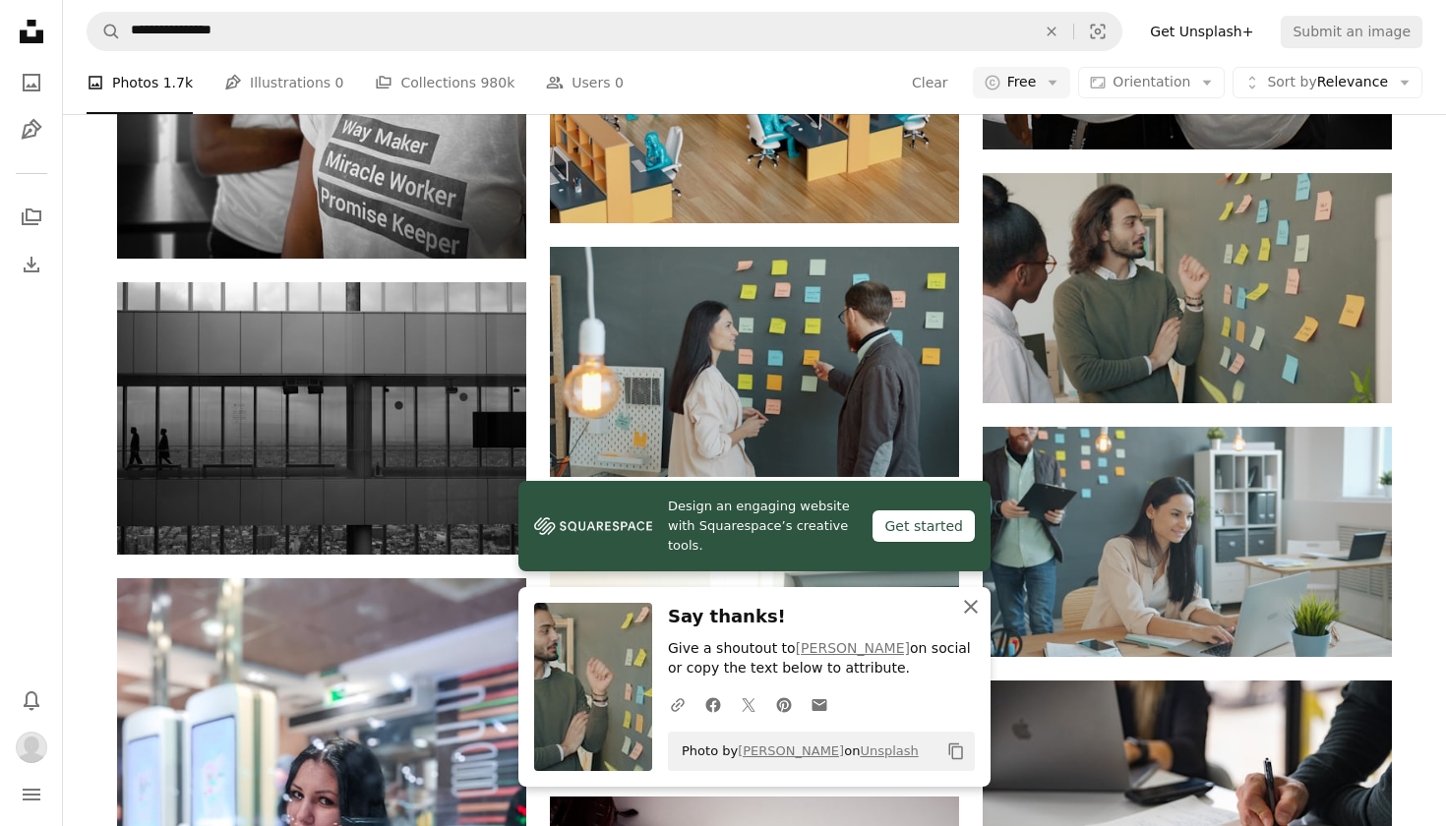
click at [976, 612] on icon "An X shape" at bounding box center [971, 607] width 24 height 24
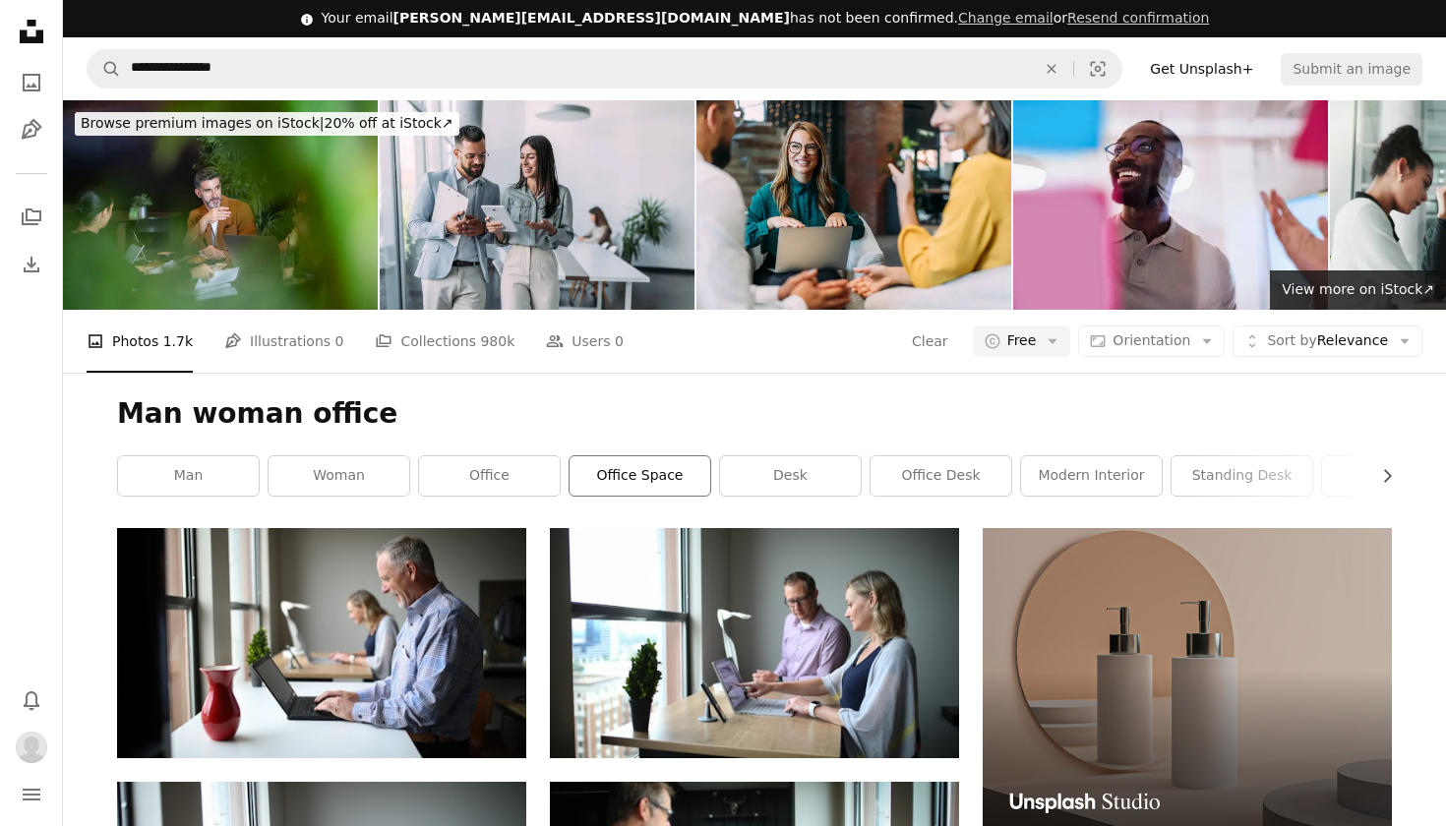
click at [658, 479] on link "office space" at bounding box center [639, 475] width 141 height 39
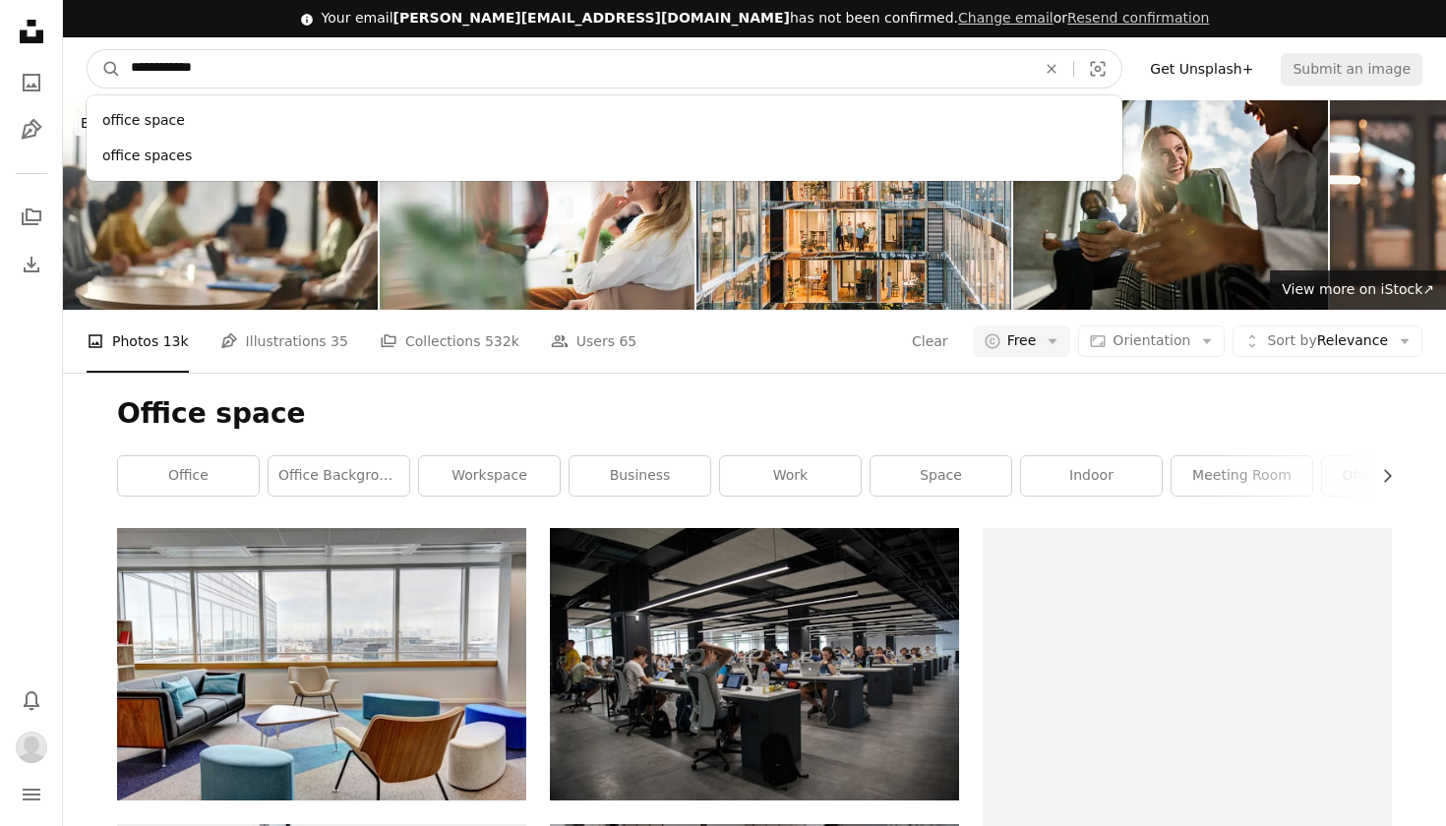
drag, startPoint x: 262, startPoint y: 64, endPoint x: 0, endPoint y: 60, distance: 261.6
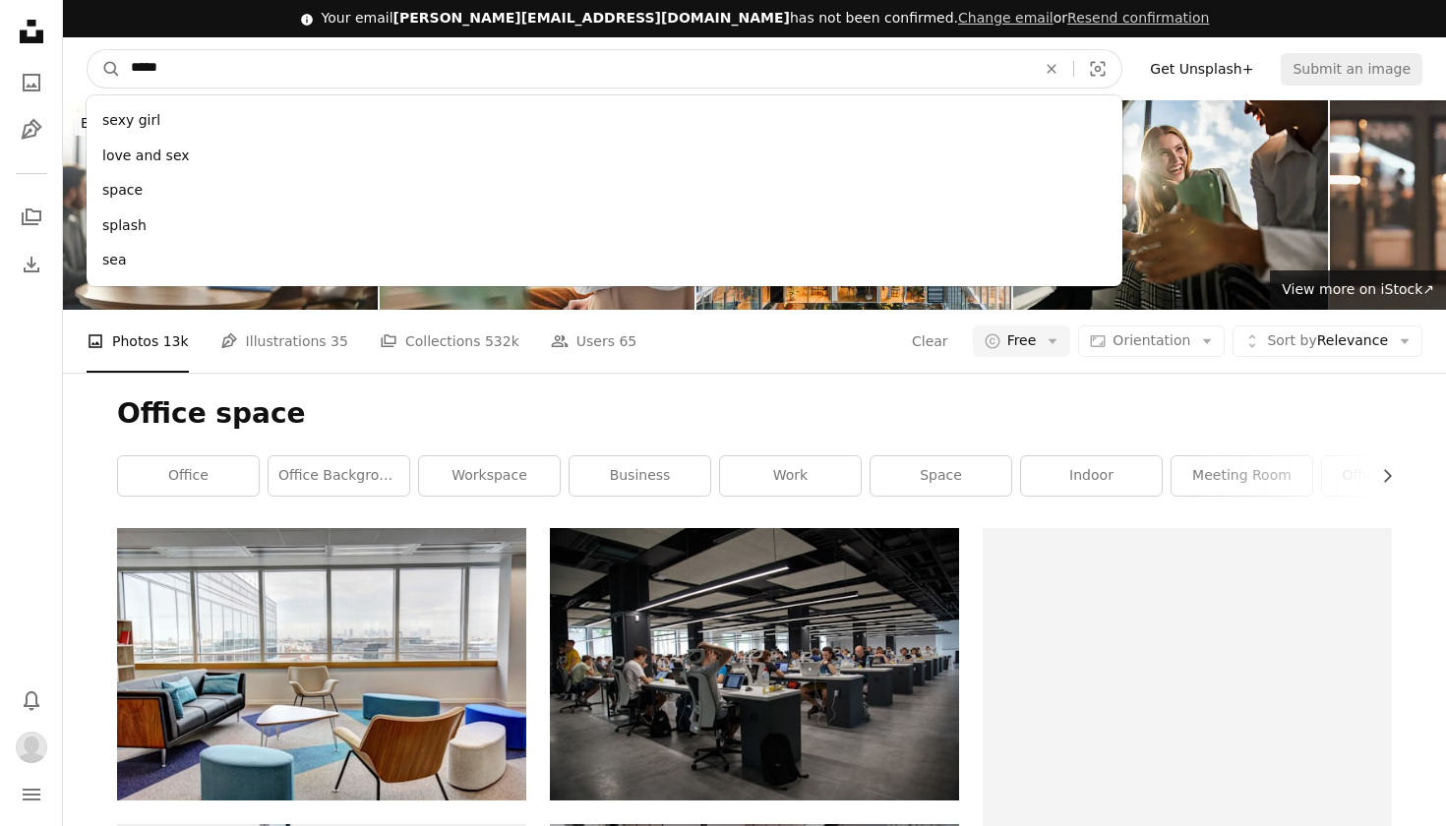
type input "******"
click at [104, 68] on button "A magnifying glass" at bounding box center [104, 68] width 33 height 37
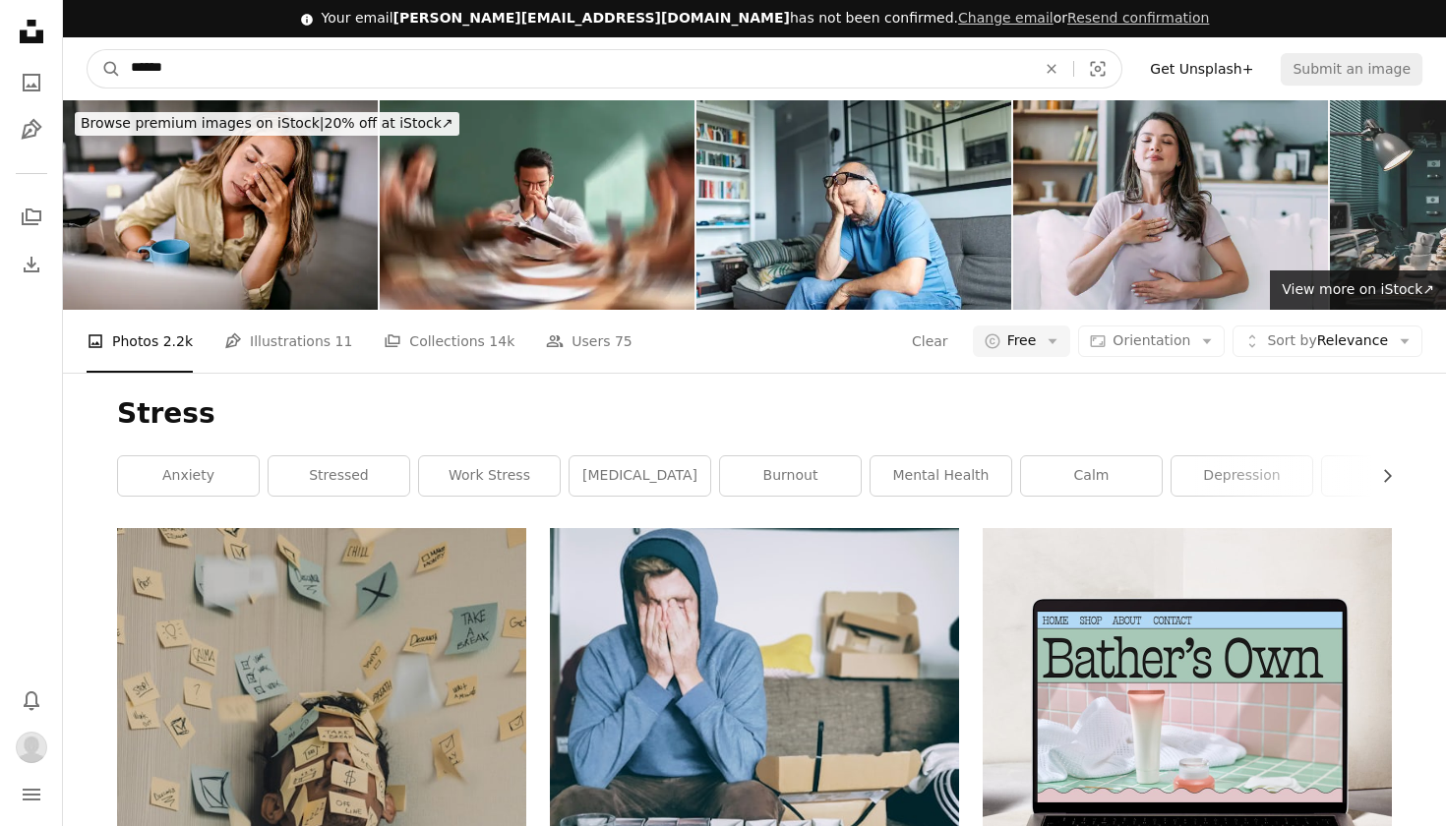
drag, startPoint x: 204, startPoint y: 56, endPoint x: 0, endPoint y: 49, distance: 203.7
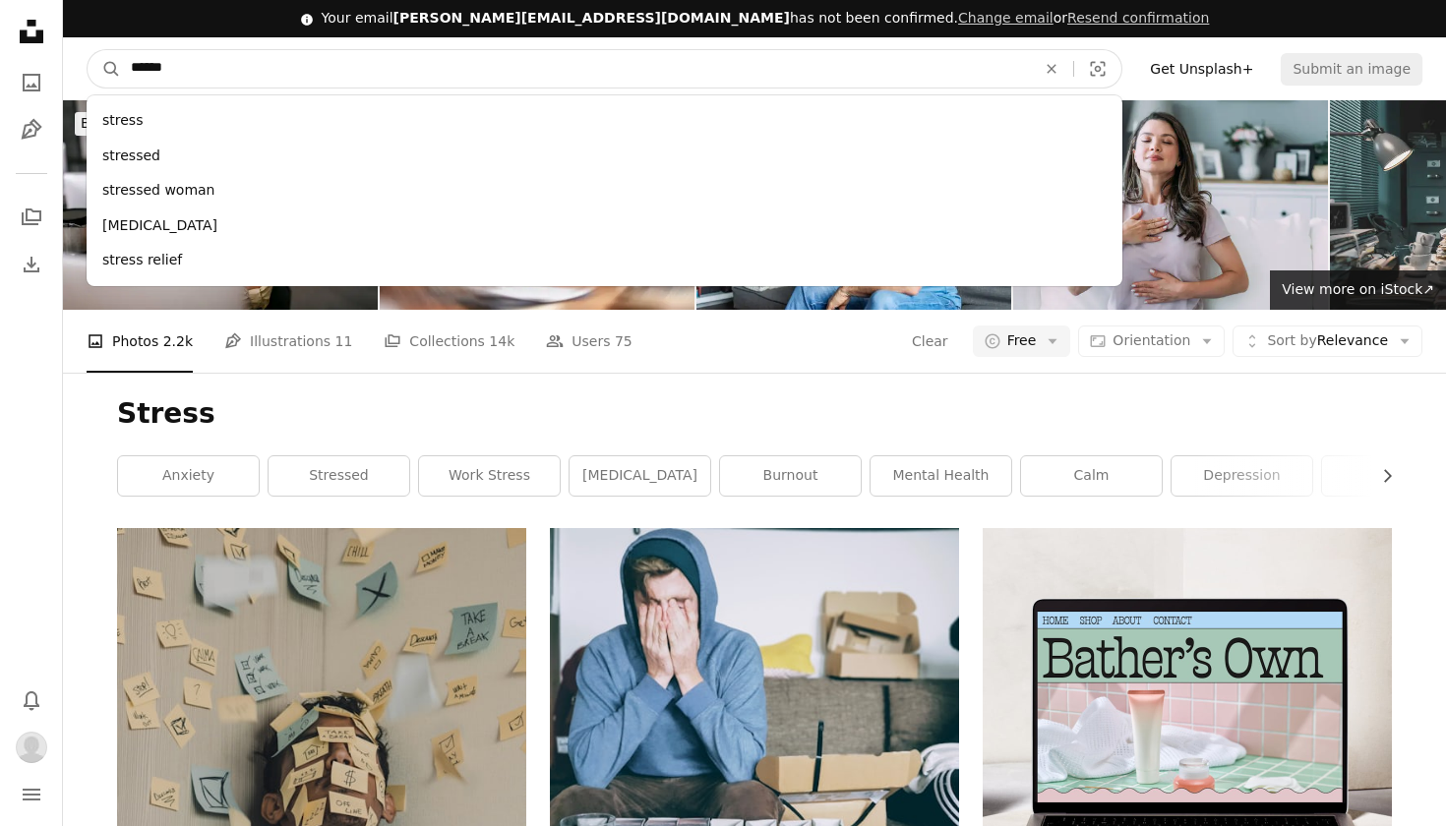
drag, startPoint x: 199, startPoint y: 79, endPoint x: 58, endPoint y: 79, distance: 140.6
type input "*"
type input "****"
click at [104, 68] on button "A magnifying glass" at bounding box center [104, 68] width 33 height 37
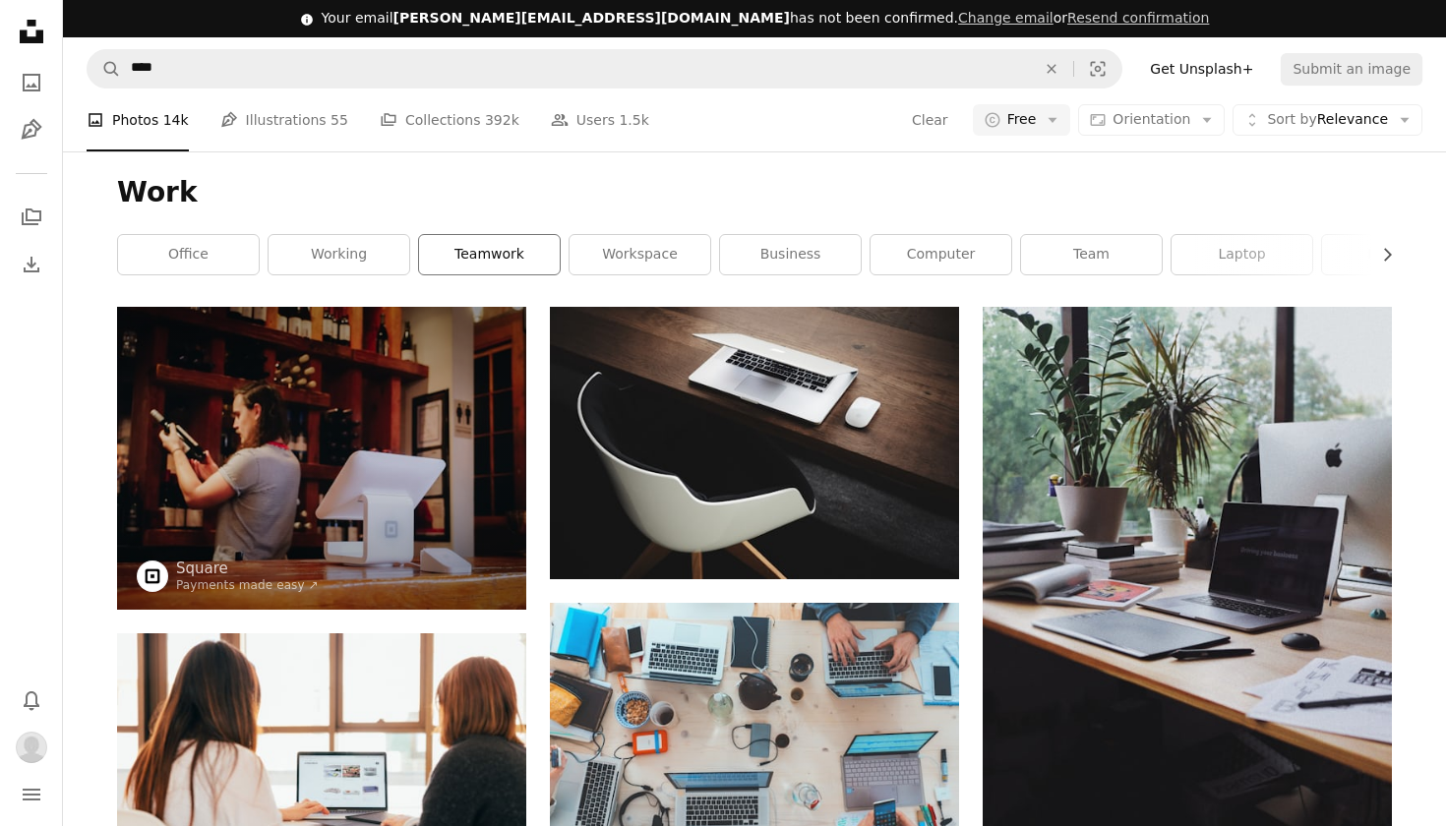
click at [498, 261] on link "teamwork" at bounding box center [489, 254] width 141 height 39
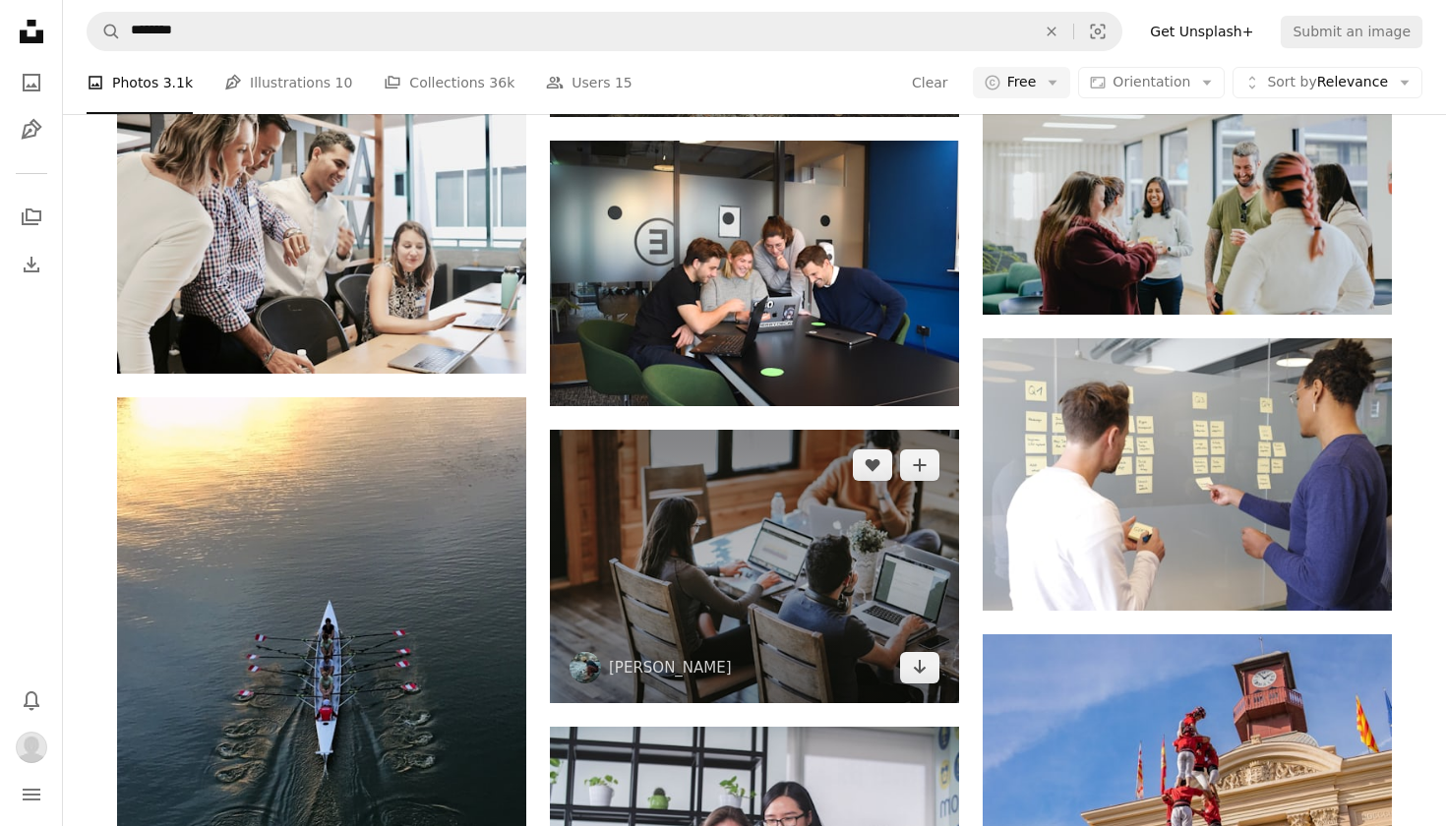
scroll to position [9992, 0]
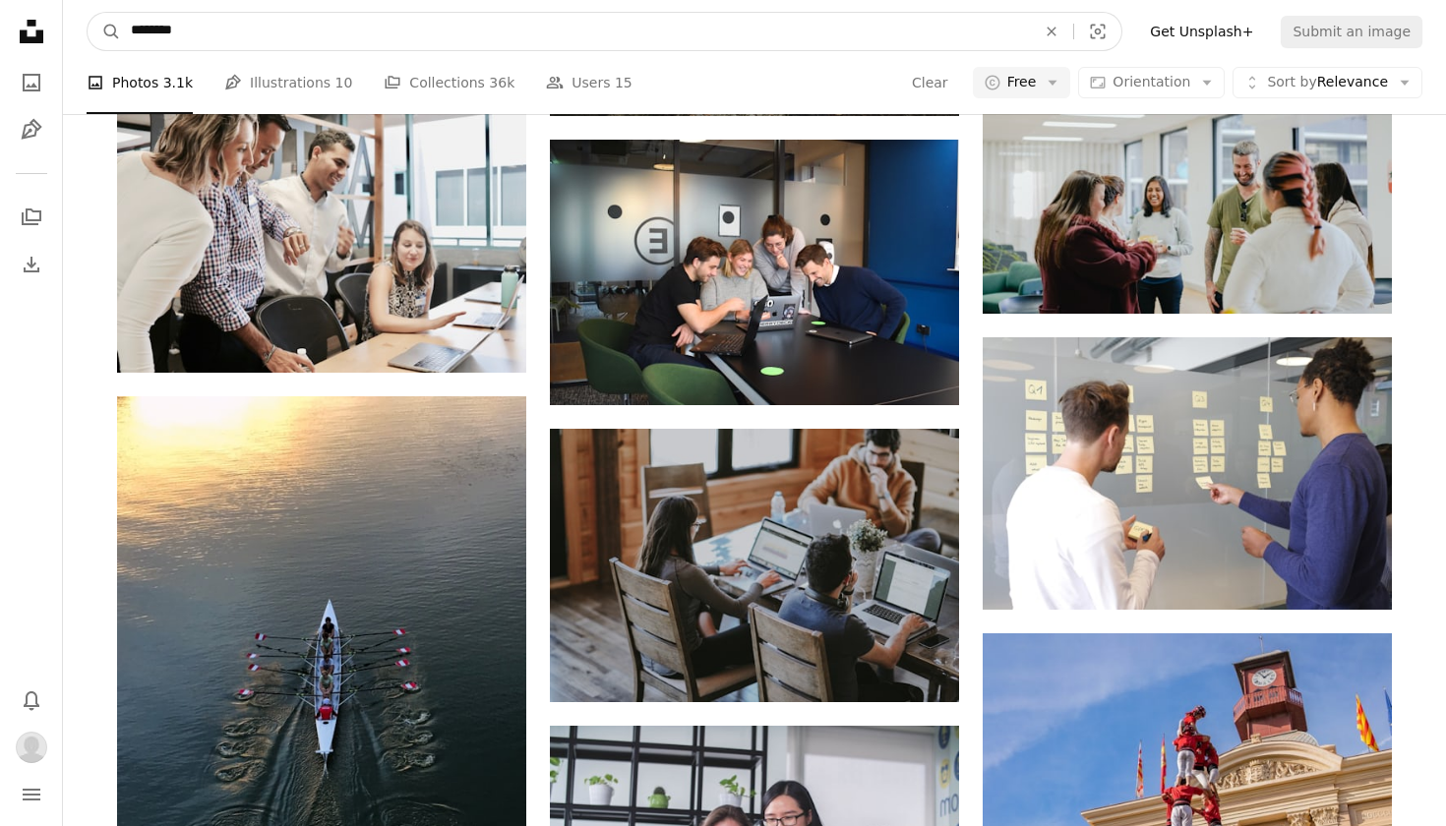
drag, startPoint x: 241, startPoint y: 35, endPoint x: 0, endPoint y: 35, distance: 240.9
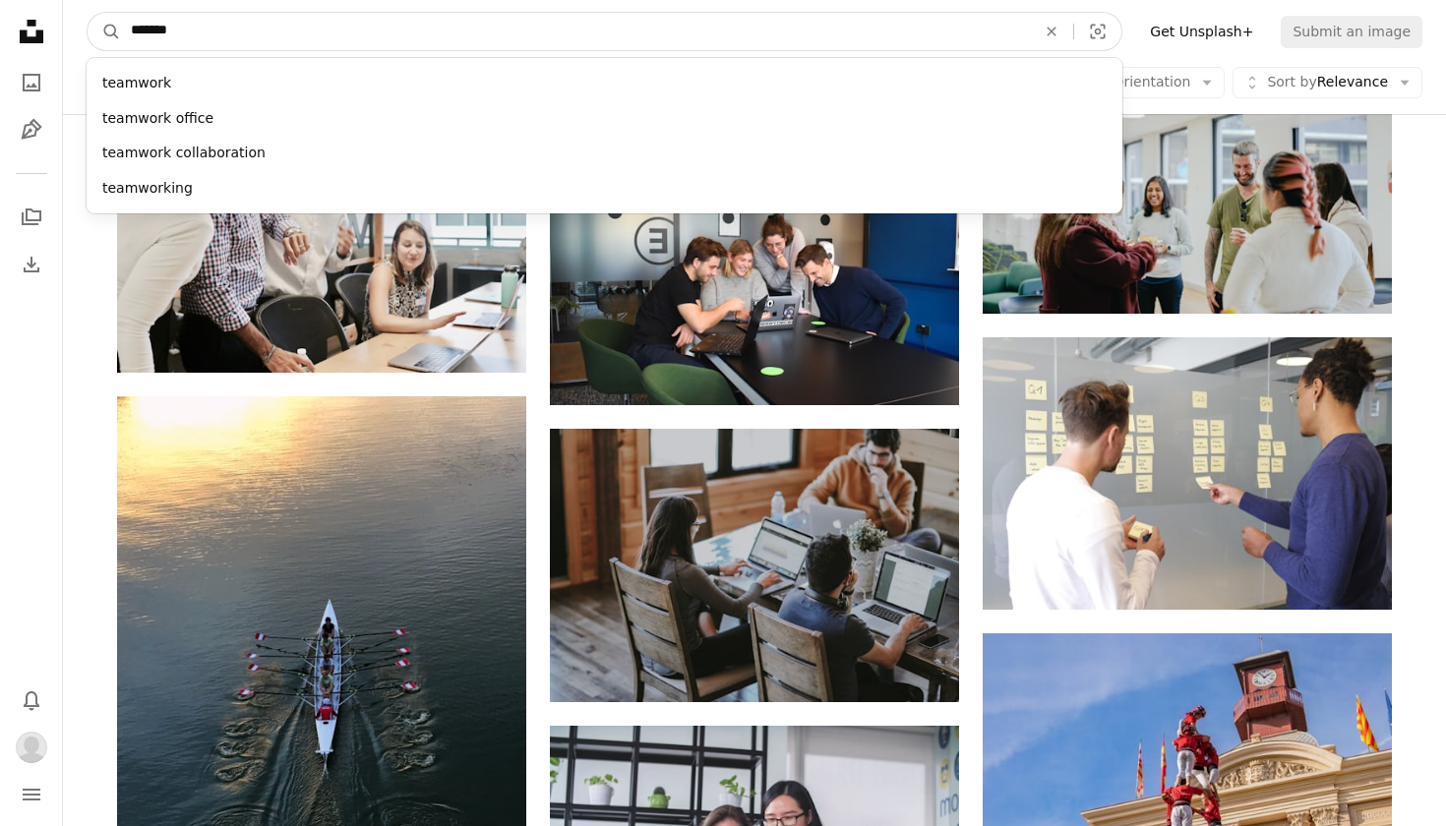
type input "********"
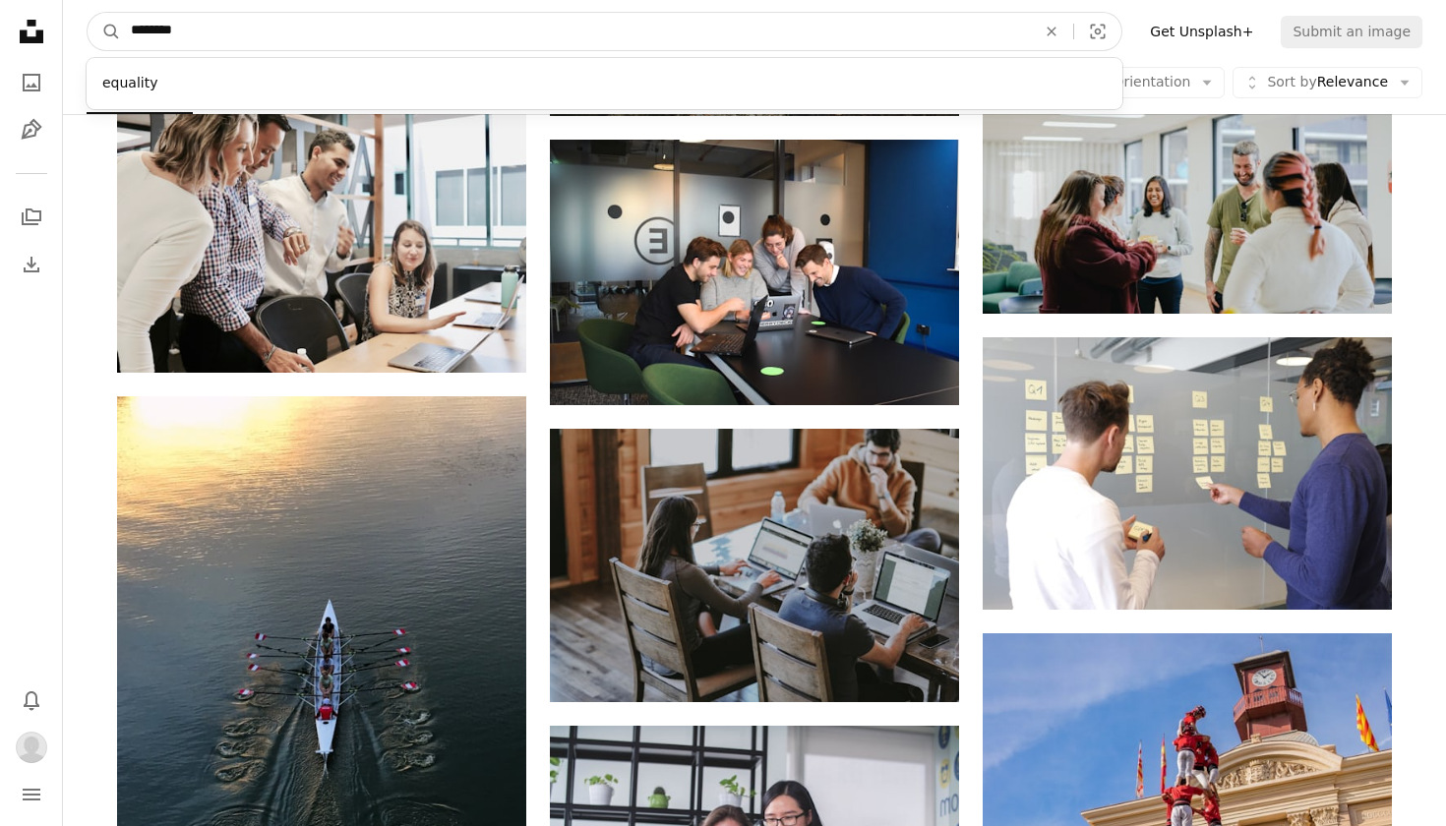
click at [104, 31] on button "A magnifying glass" at bounding box center [104, 31] width 33 height 37
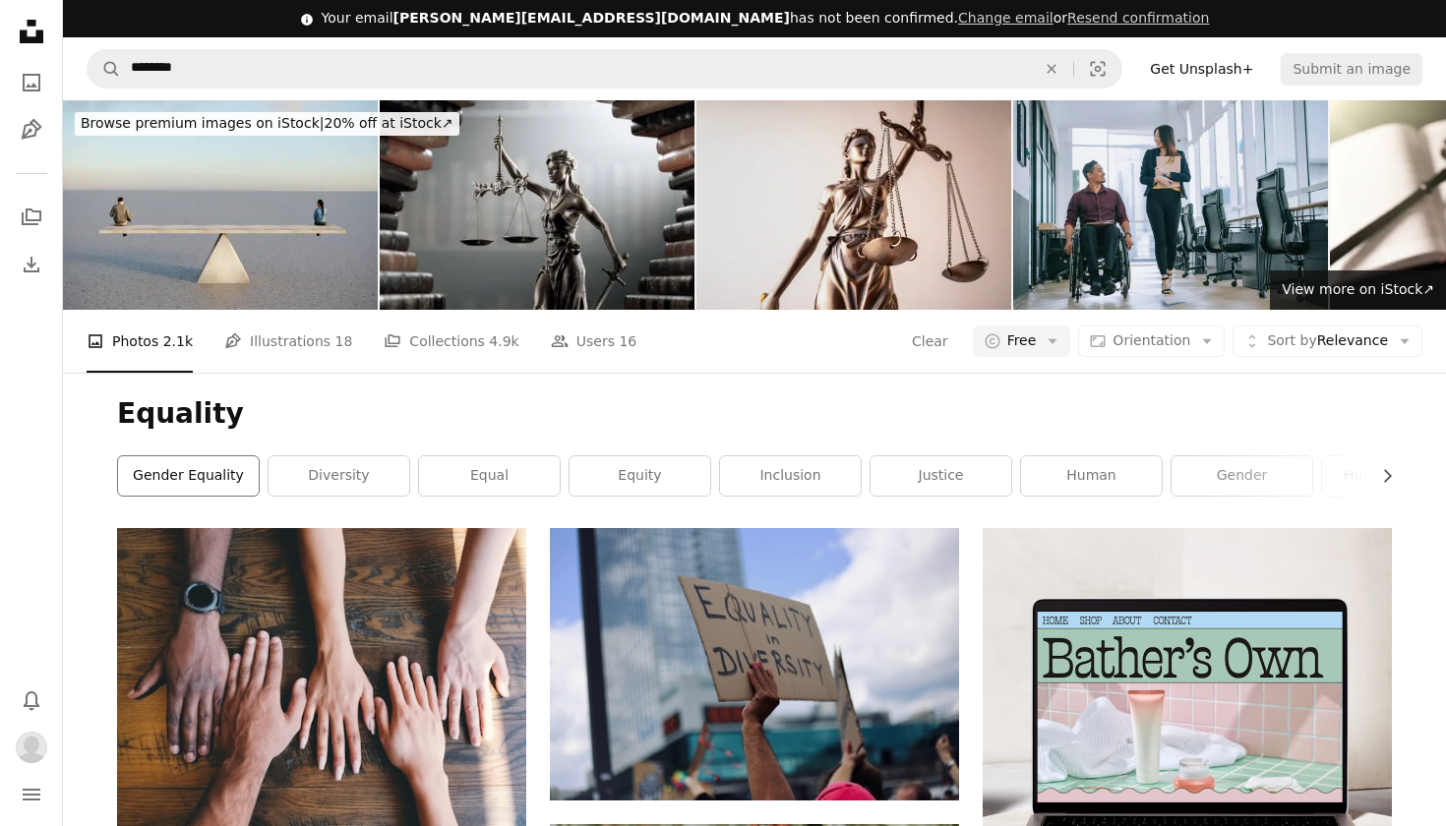
click at [191, 472] on link "gender equality" at bounding box center [188, 475] width 141 height 39
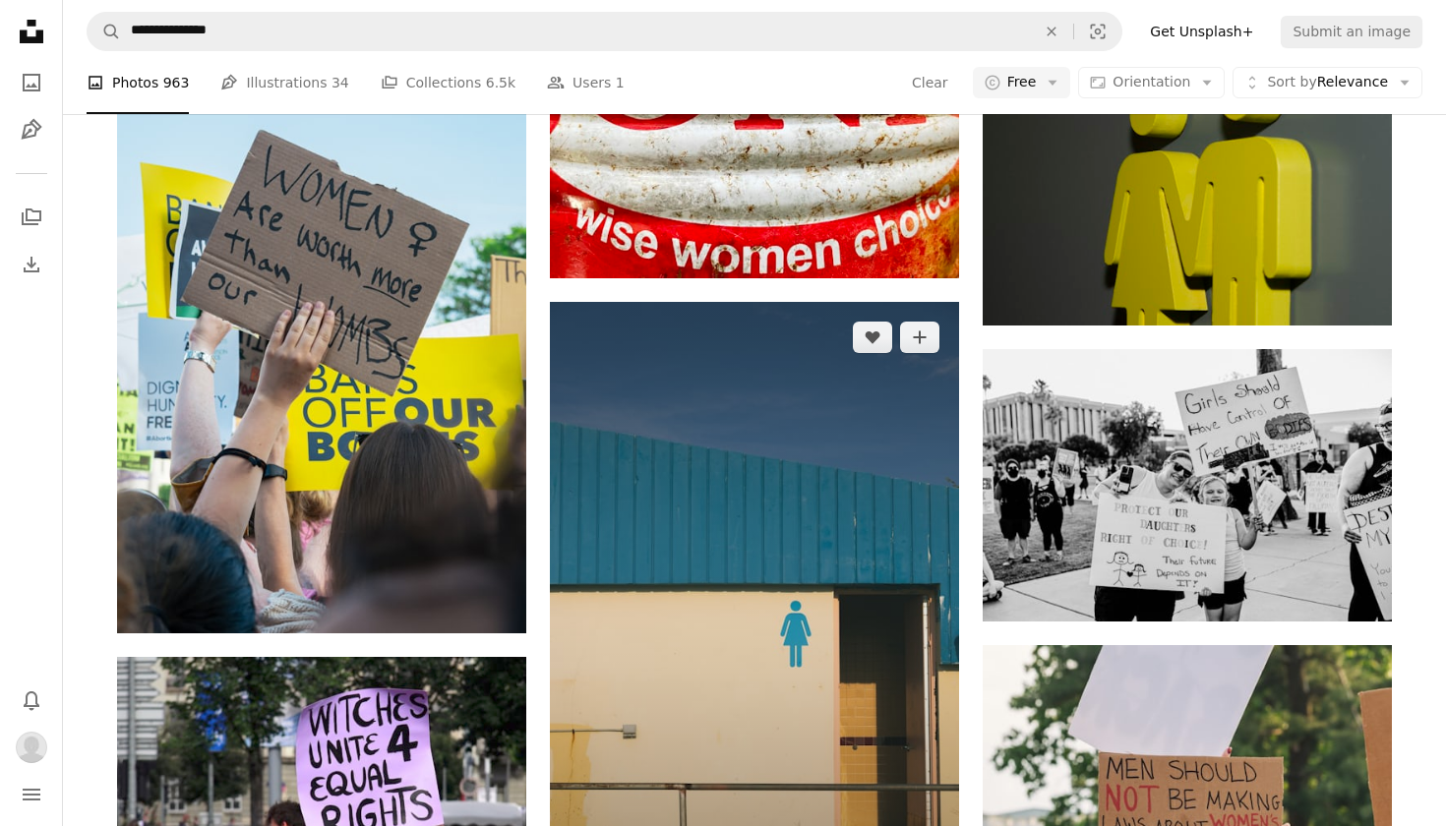
scroll to position [14998, 0]
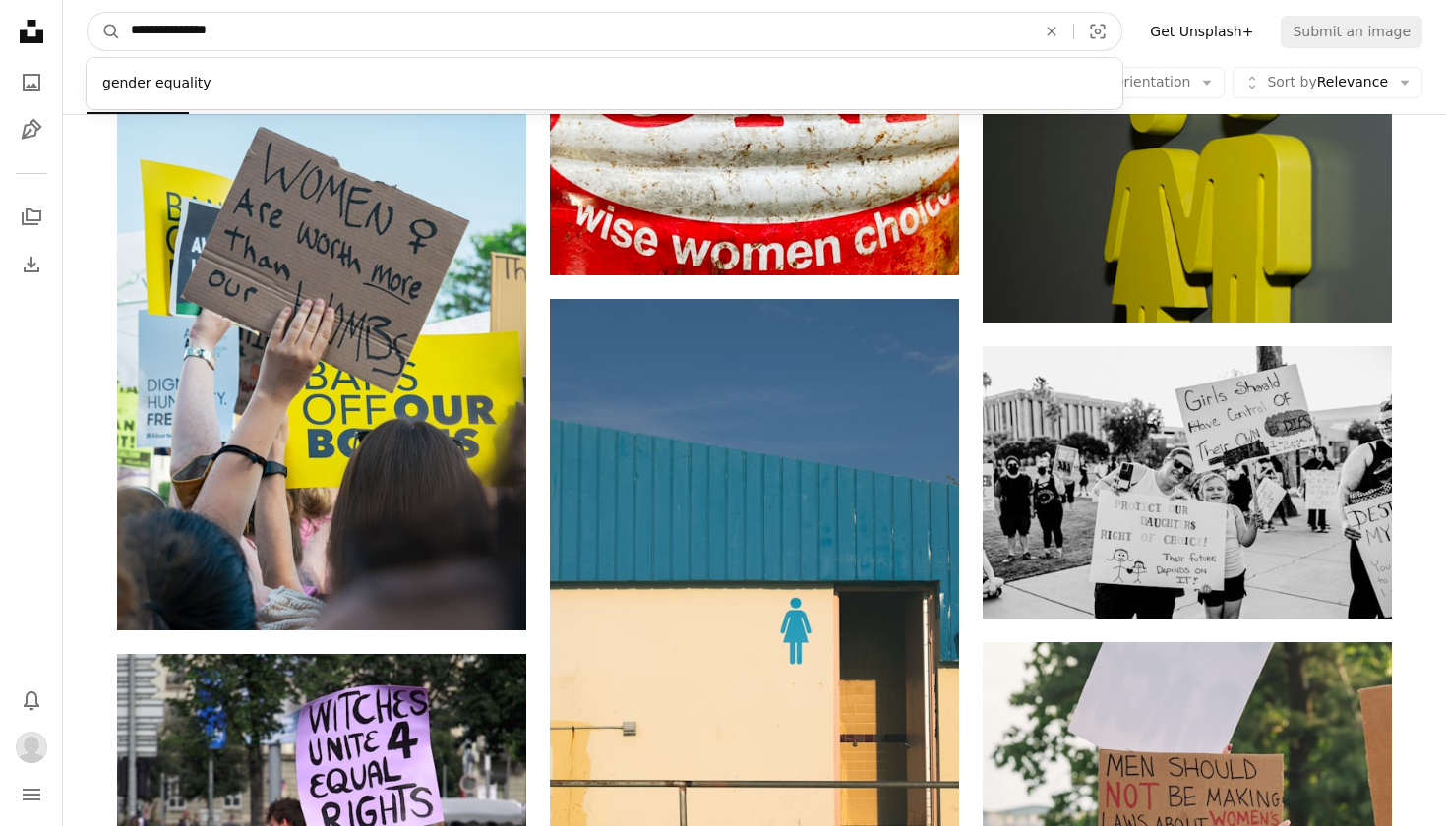
drag, startPoint x: 274, startPoint y: 35, endPoint x: 178, endPoint y: 39, distance: 96.5
click at [177, 39] on input "**********" at bounding box center [575, 31] width 909 height 37
type input "**********"
click at [104, 31] on button "A magnifying glass" at bounding box center [104, 31] width 33 height 37
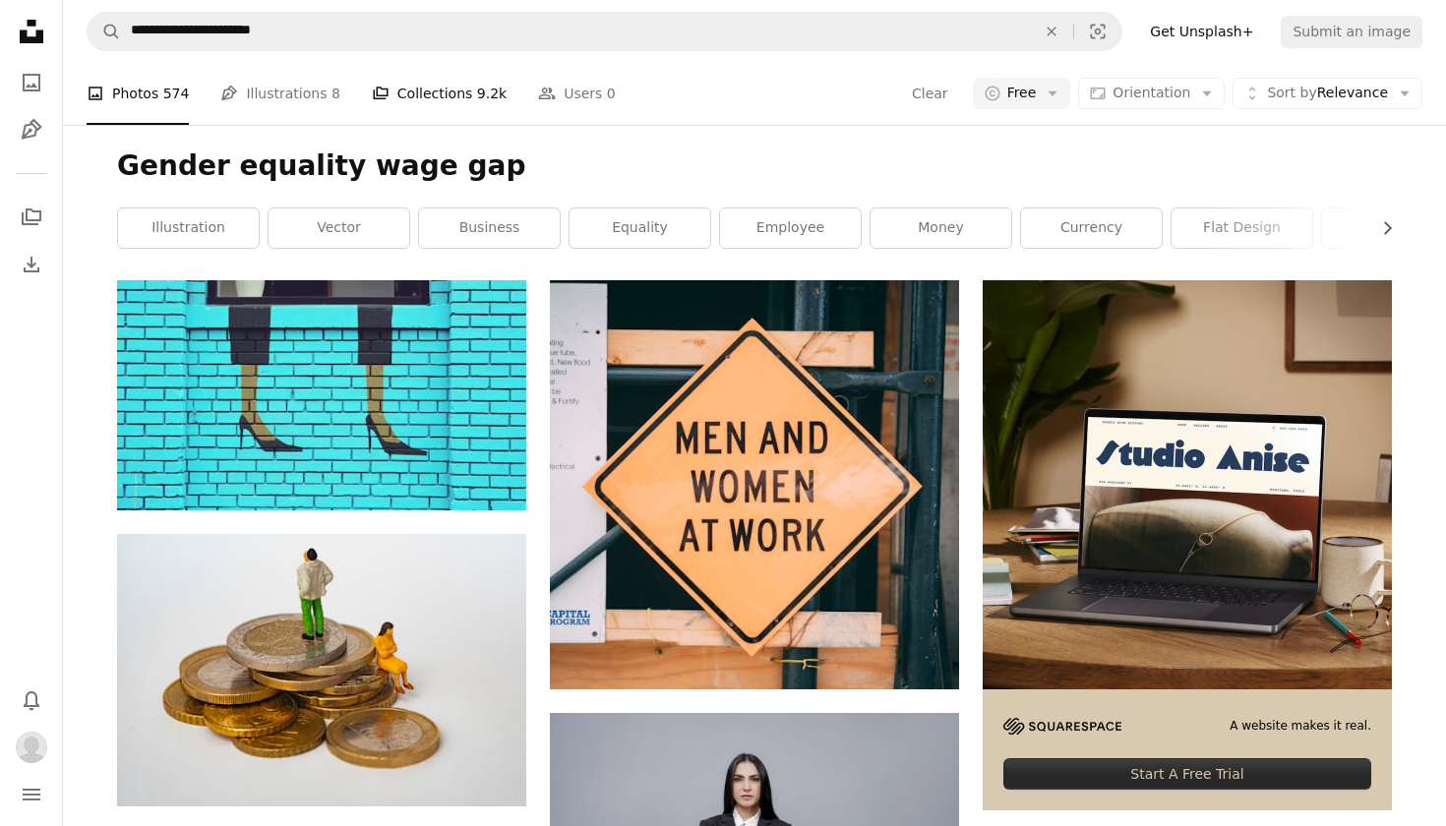
scroll to position [251, 0]
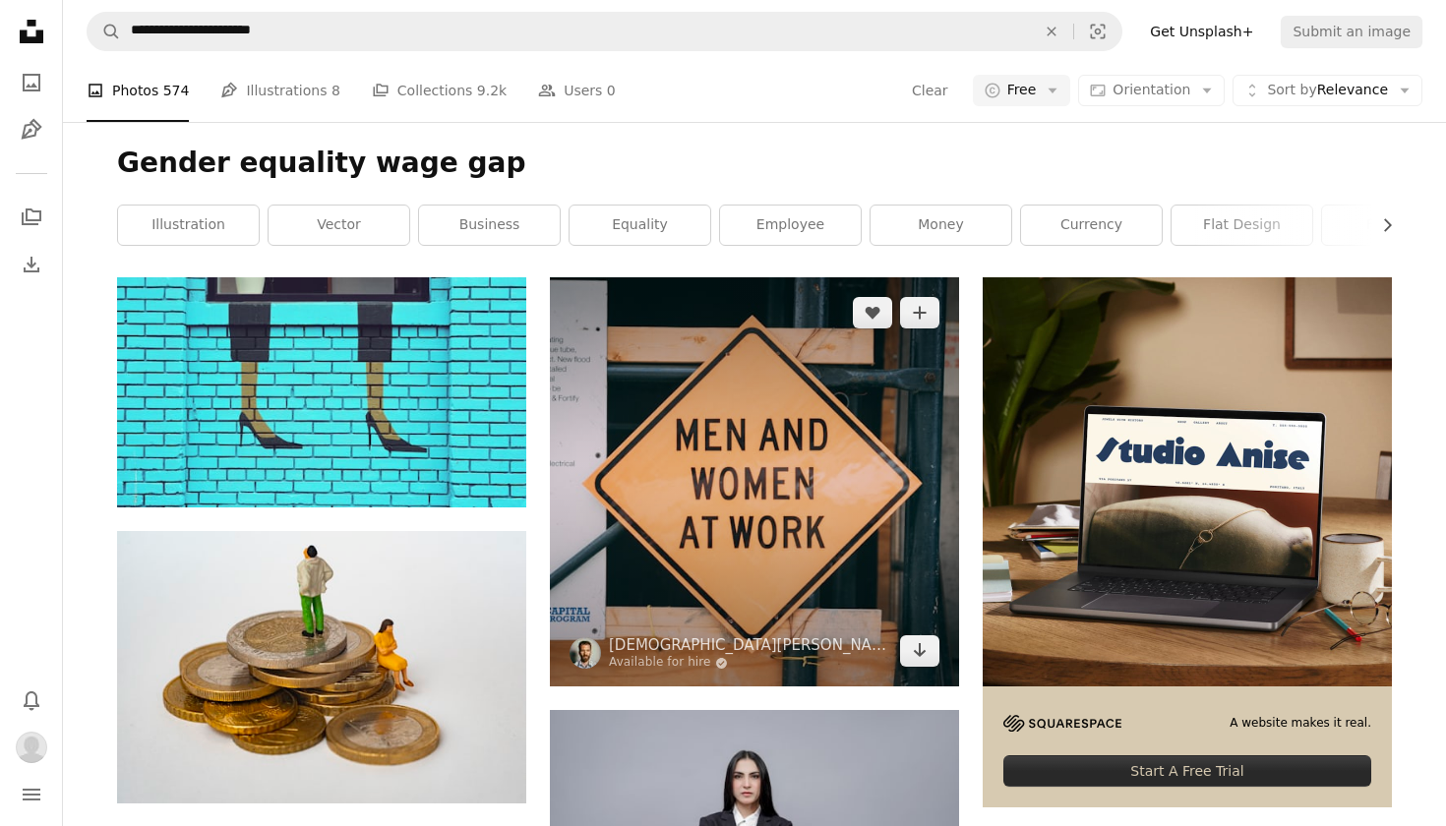
click at [790, 498] on img at bounding box center [754, 481] width 409 height 409
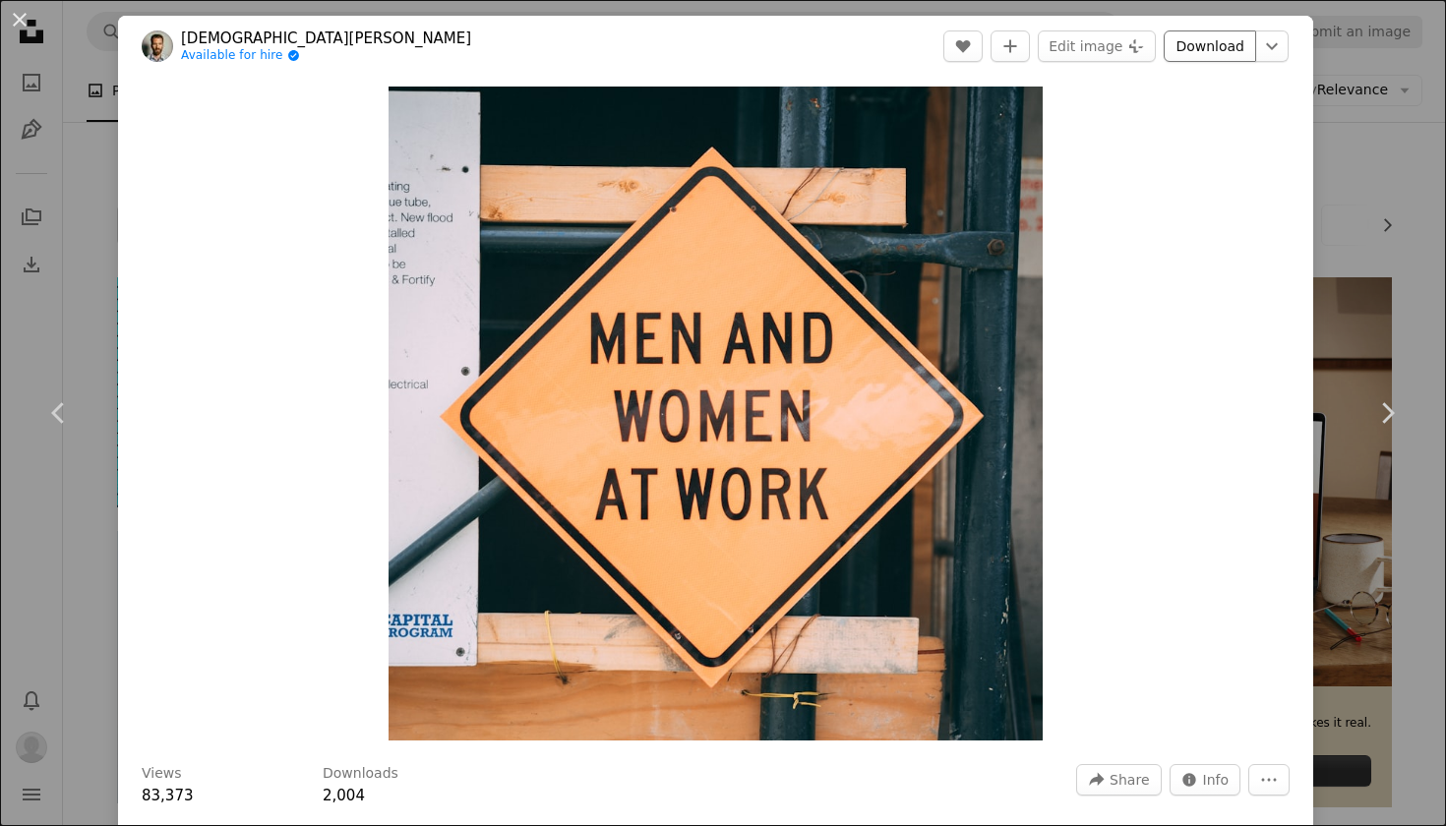
click at [1225, 37] on link "Download" at bounding box center [1209, 45] width 92 height 31
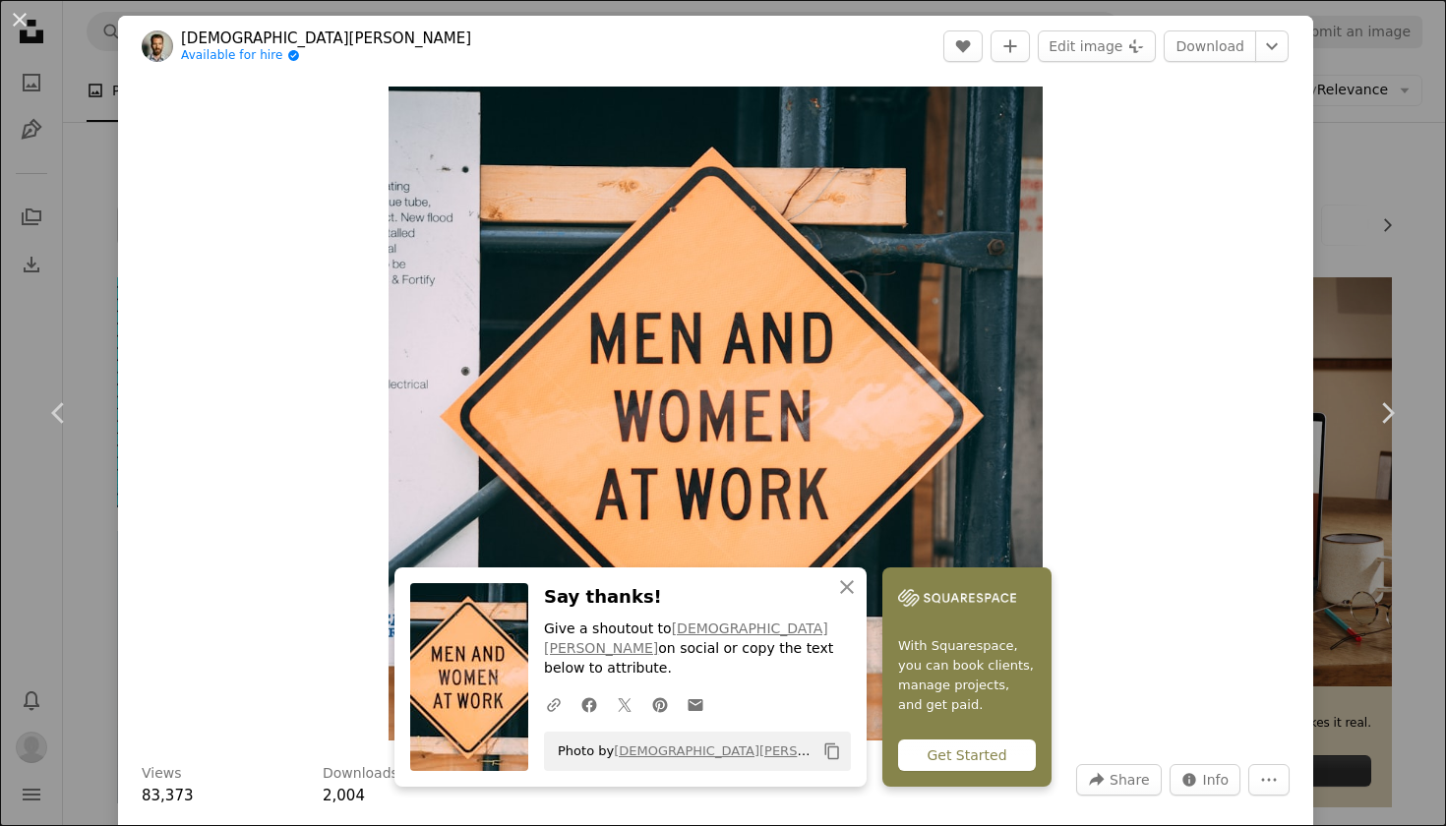
click at [1397, 271] on div "An X shape Chevron left Chevron right [DEMOGRAPHIC_DATA][PERSON_NAME] Available…" at bounding box center [723, 413] width 1446 height 826
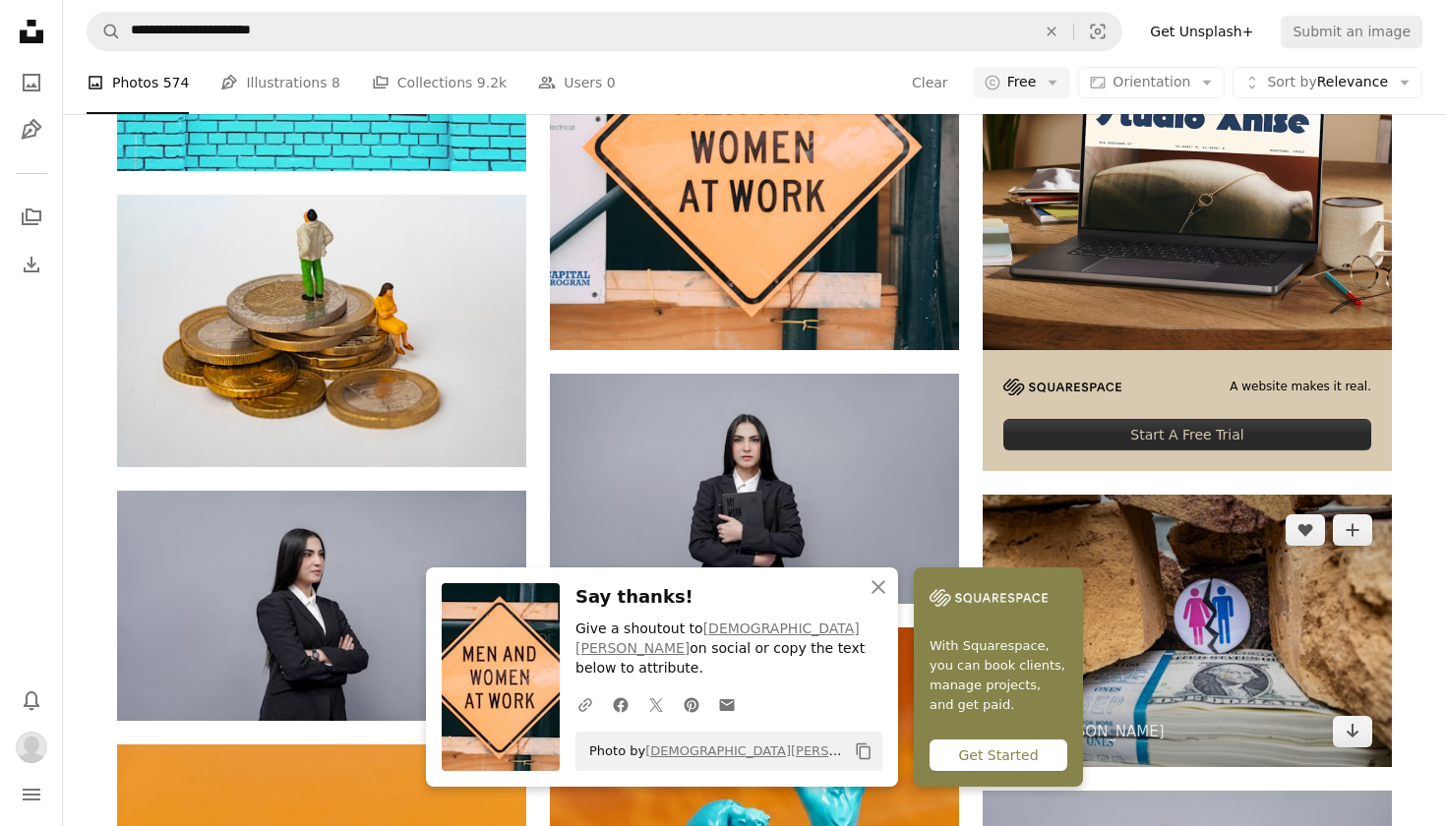
scroll to position [585, 0]
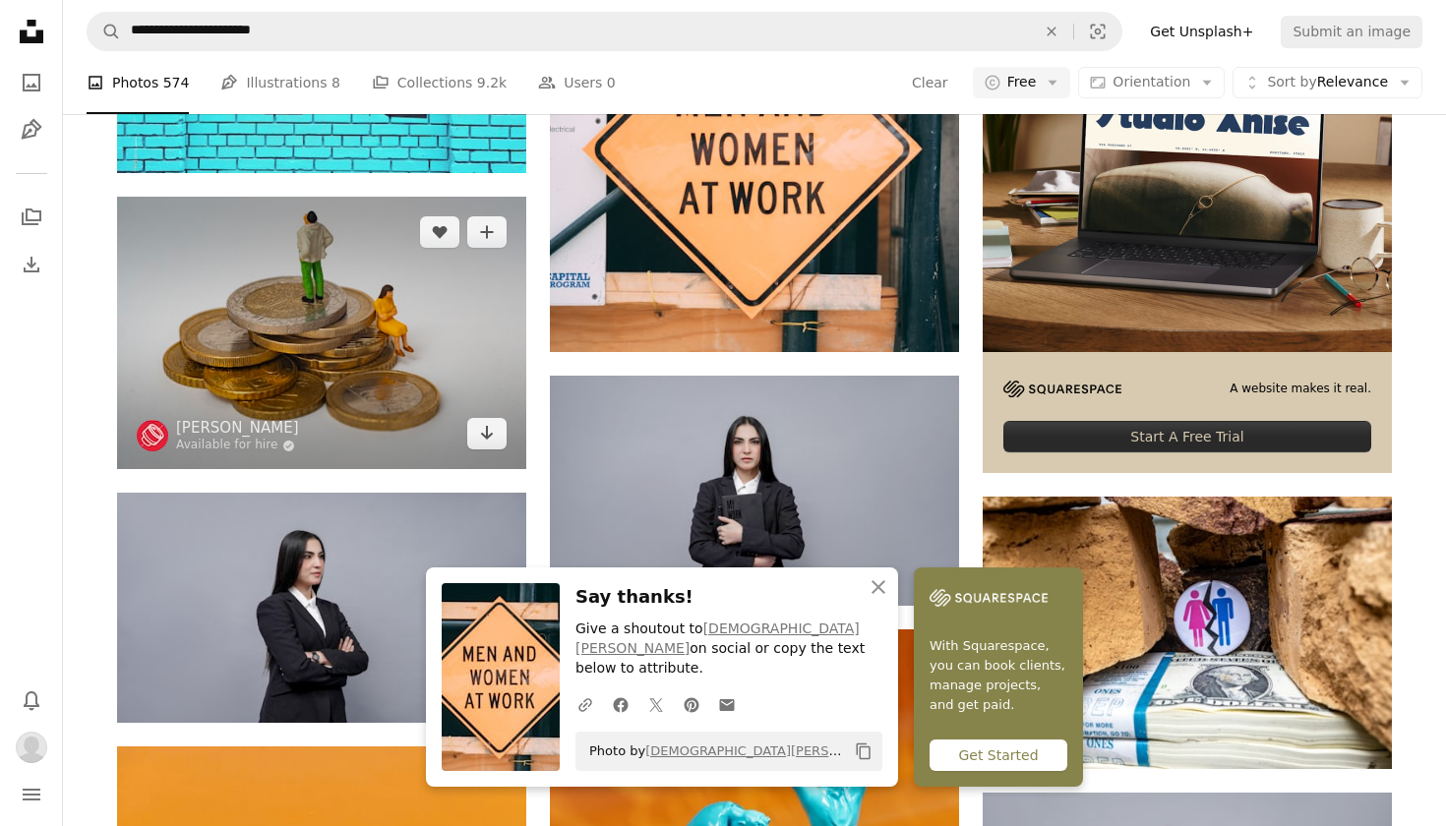
click at [380, 363] on img at bounding box center [321, 333] width 409 height 272
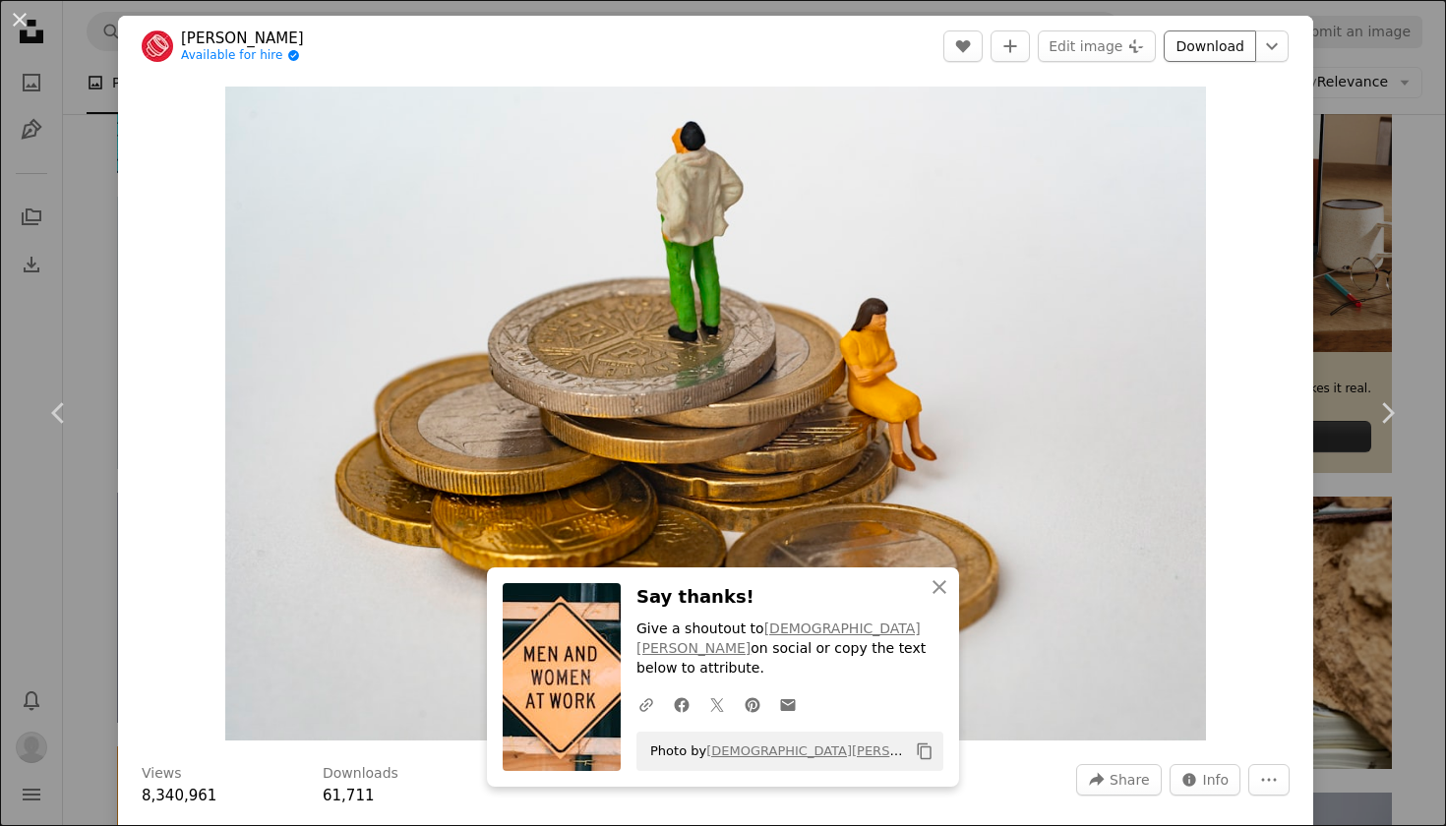
click at [1214, 53] on link "Download" at bounding box center [1209, 45] width 92 height 31
